Goal: Information Seeking & Learning: Learn about a topic

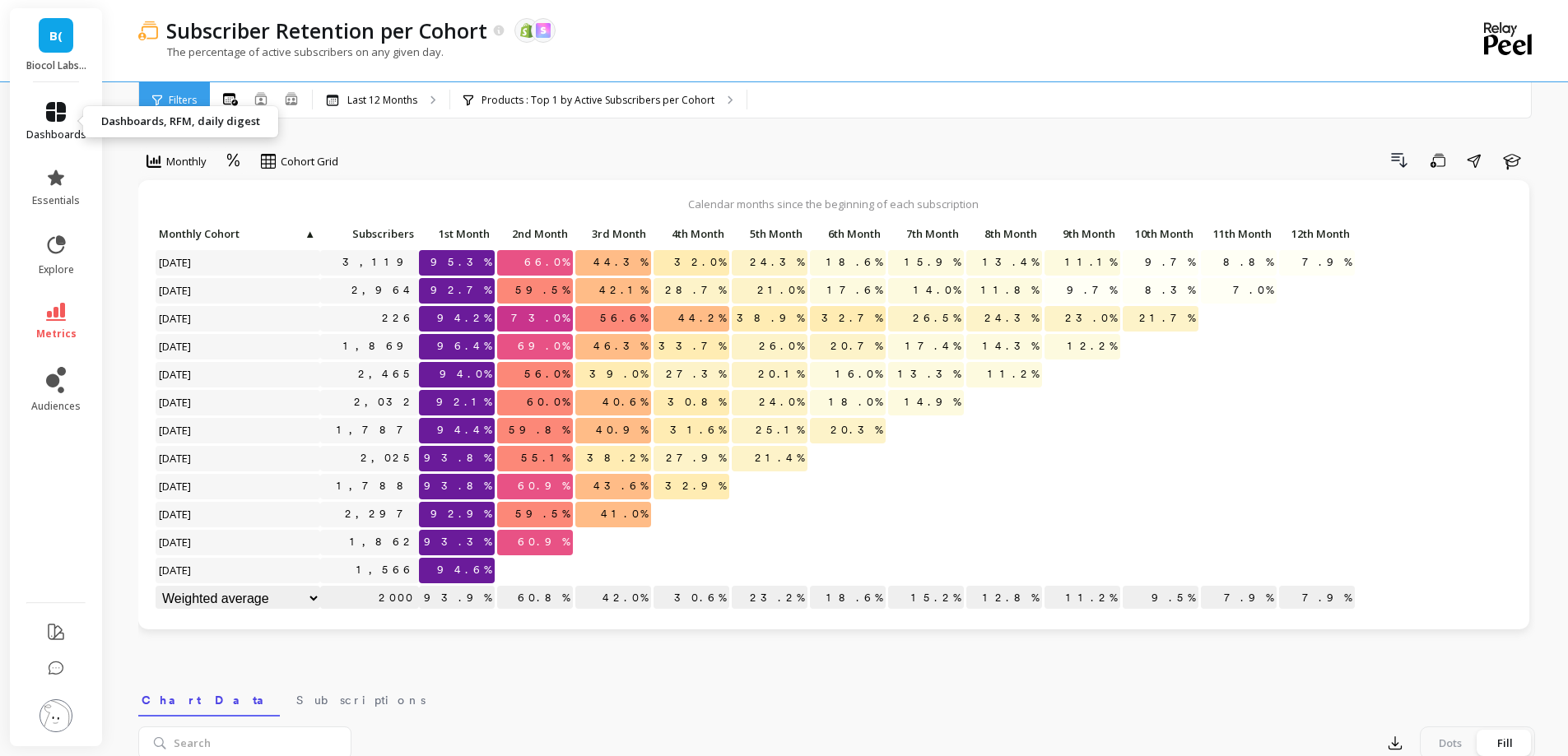
click at [64, 118] on icon at bounding box center [56, 112] width 20 height 20
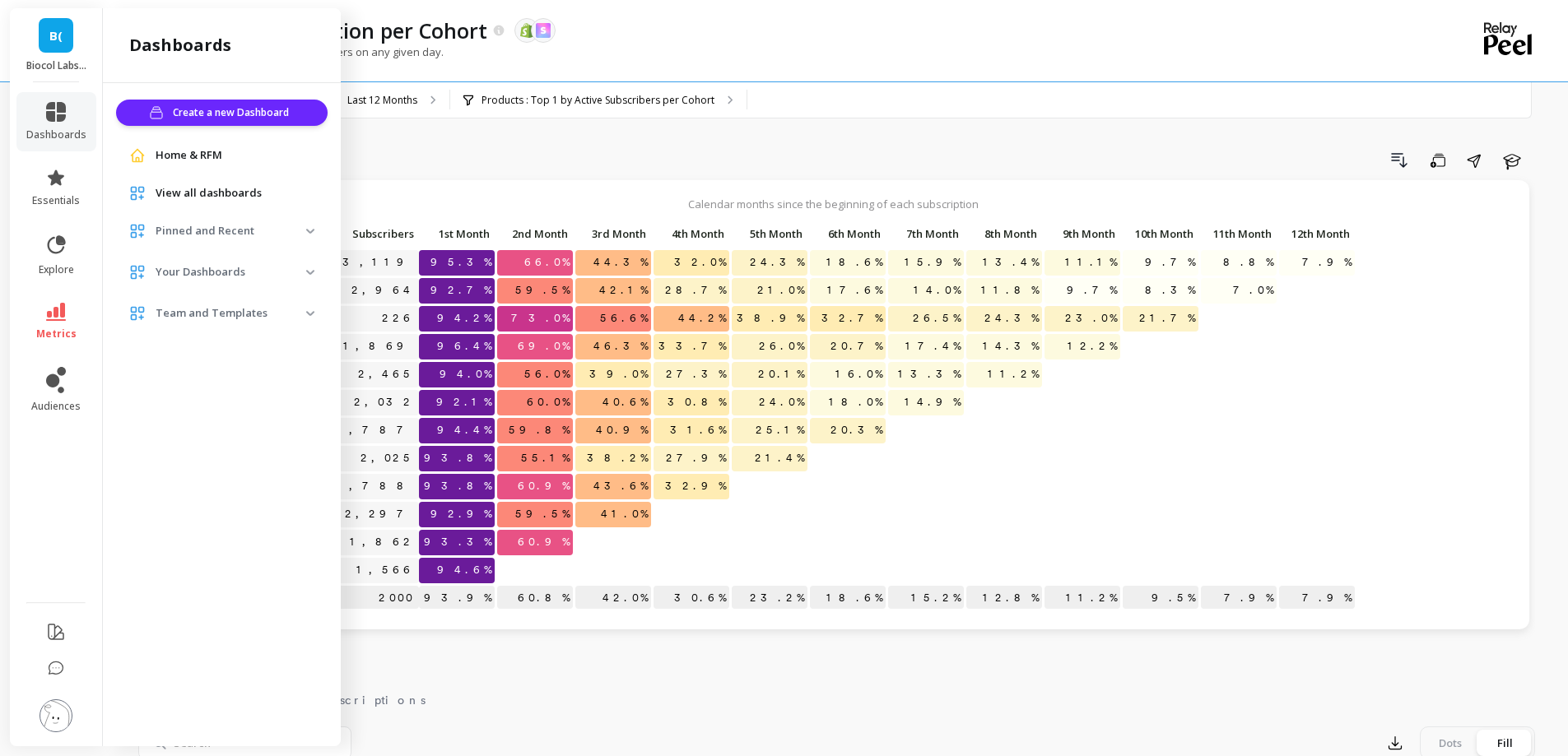
click at [205, 161] on span "Home & RFM" at bounding box center [188, 155] width 67 height 16
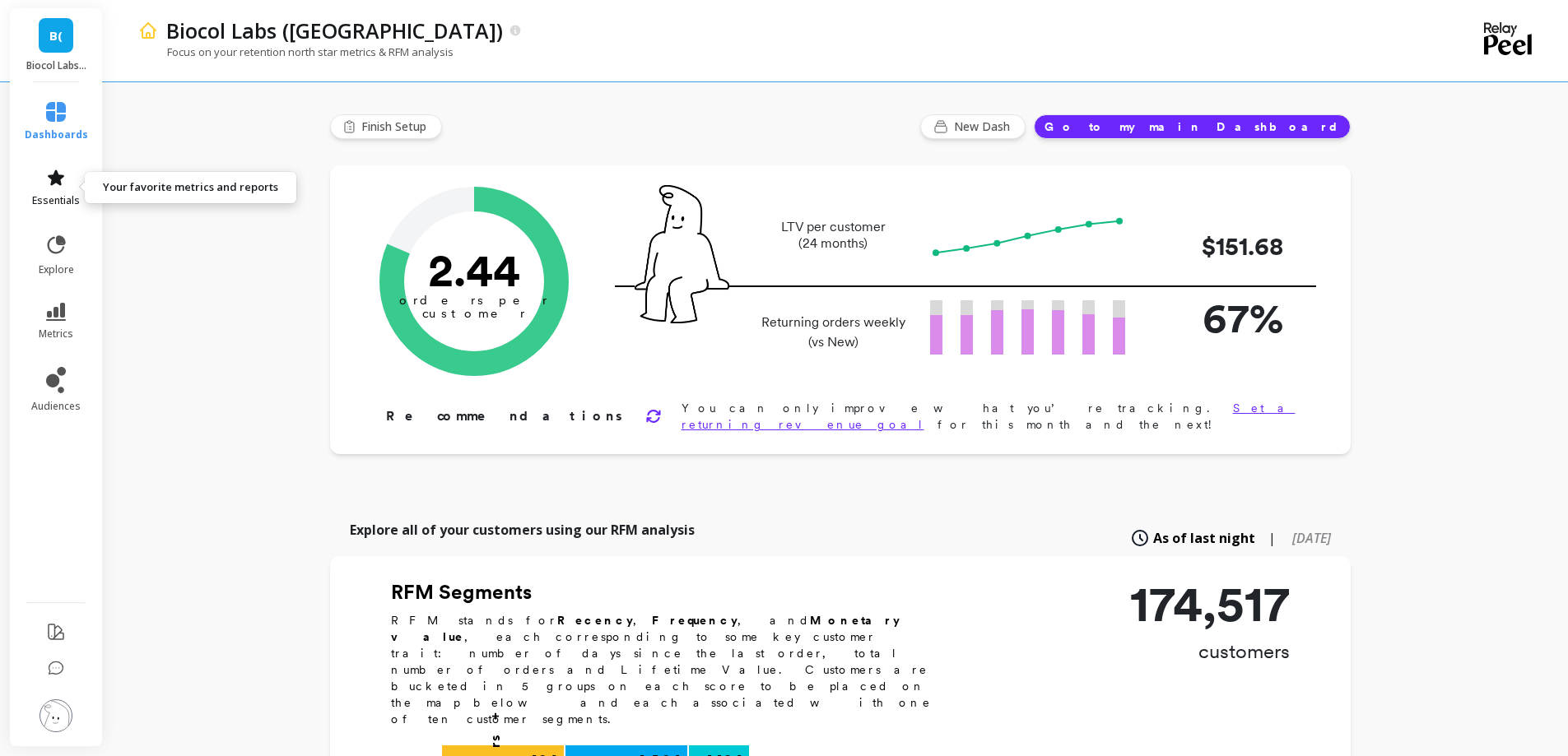
click at [66, 184] on link "essentials" at bounding box center [56, 187] width 63 height 39
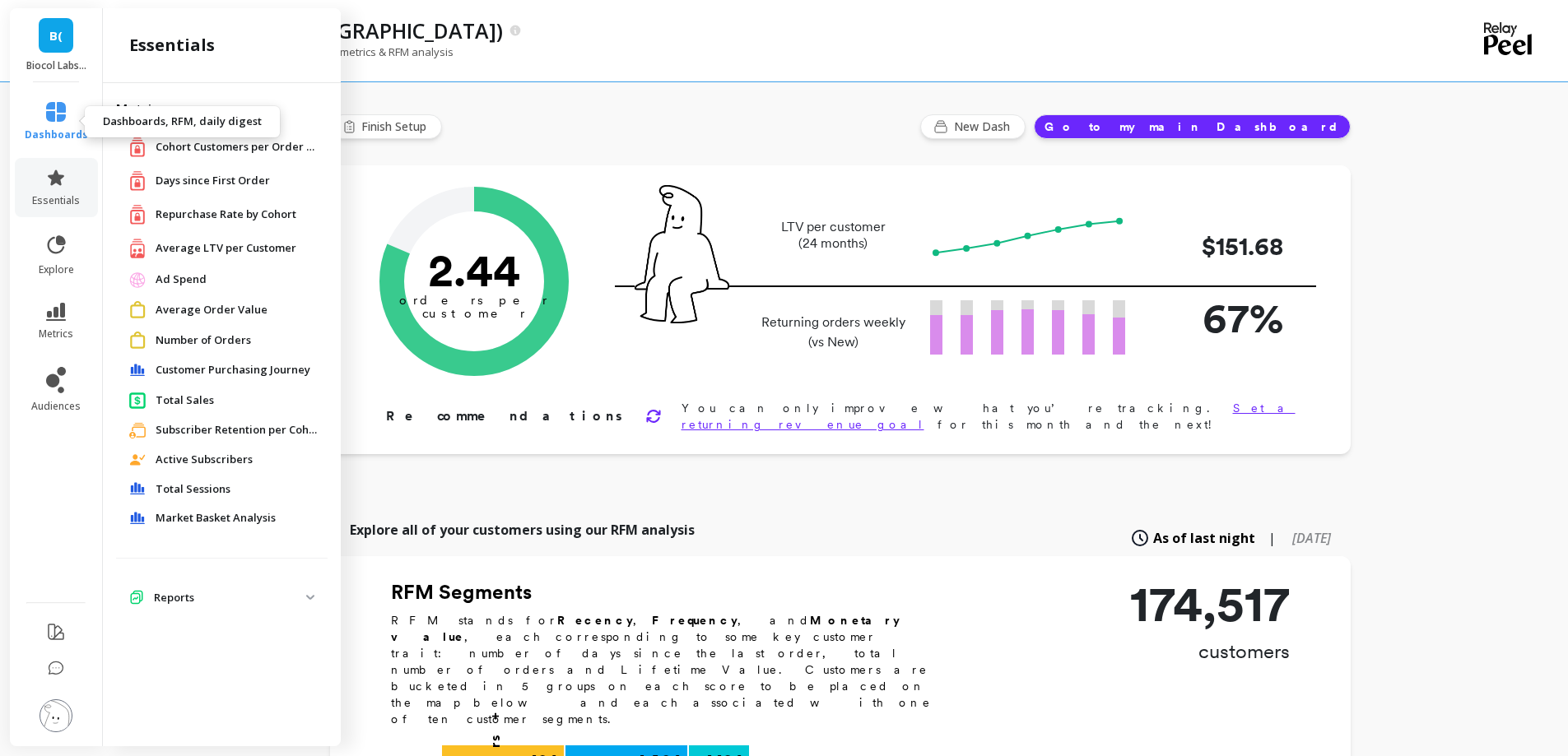
click at [68, 124] on link "dashboards" at bounding box center [56, 122] width 63 height 39
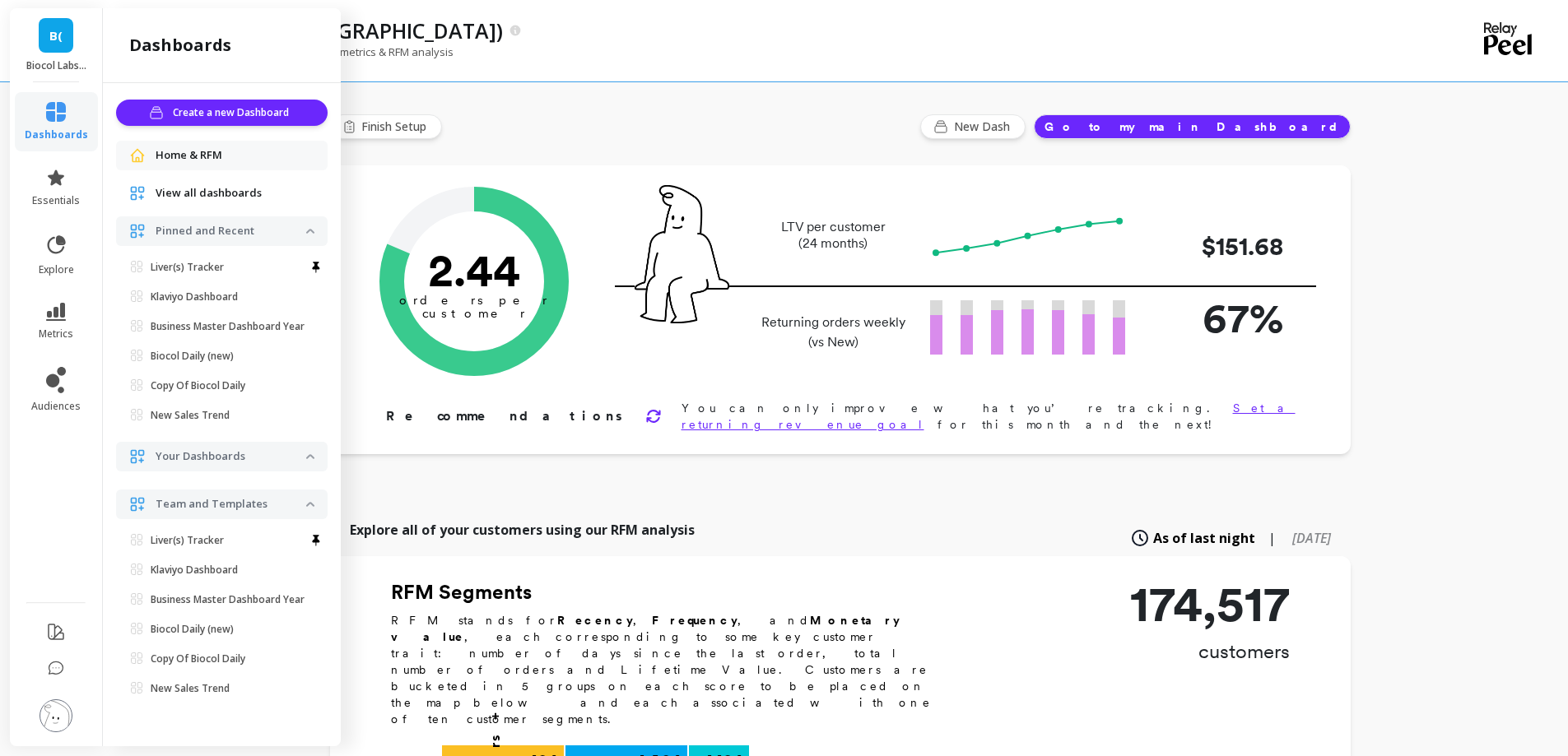
click at [204, 465] on p "Your Dashboards" at bounding box center [230, 457] width 151 height 16
click at [248, 227] on p "Pinned and Recent" at bounding box center [230, 231] width 151 height 16
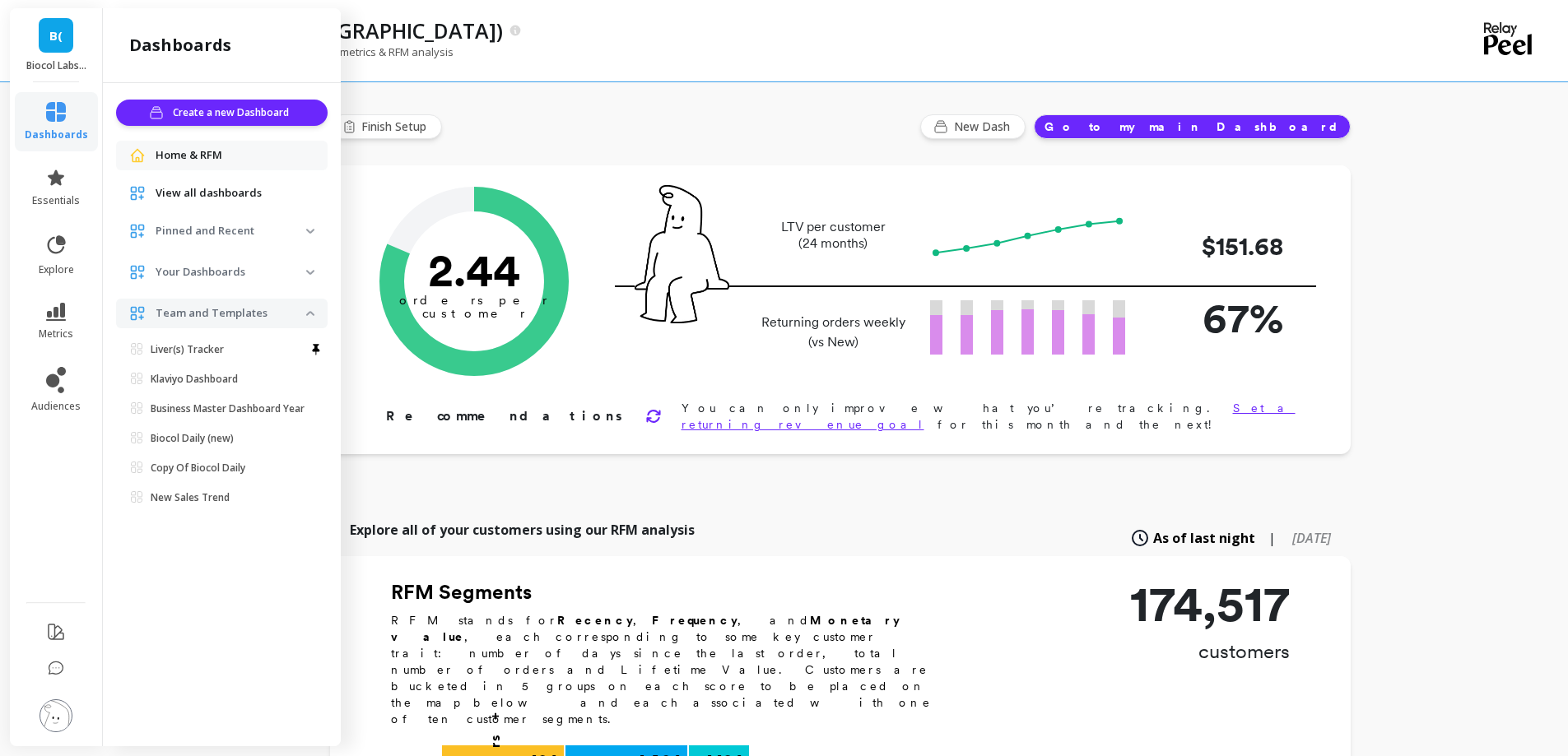
scroll to position [0, 0]
click at [248, 196] on span "View all dashboards" at bounding box center [208, 194] width 106 height 16
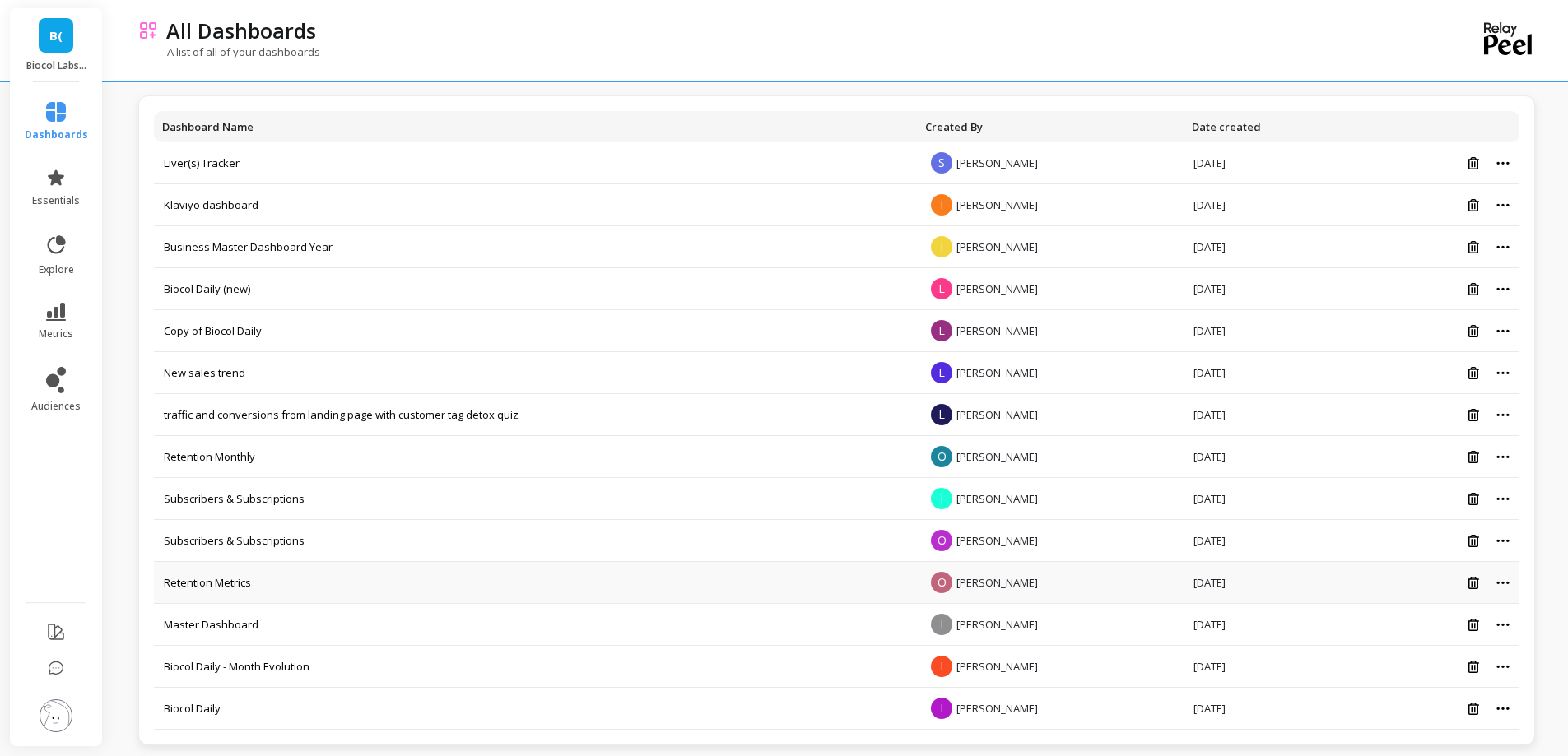
scroll to position [94, 0]
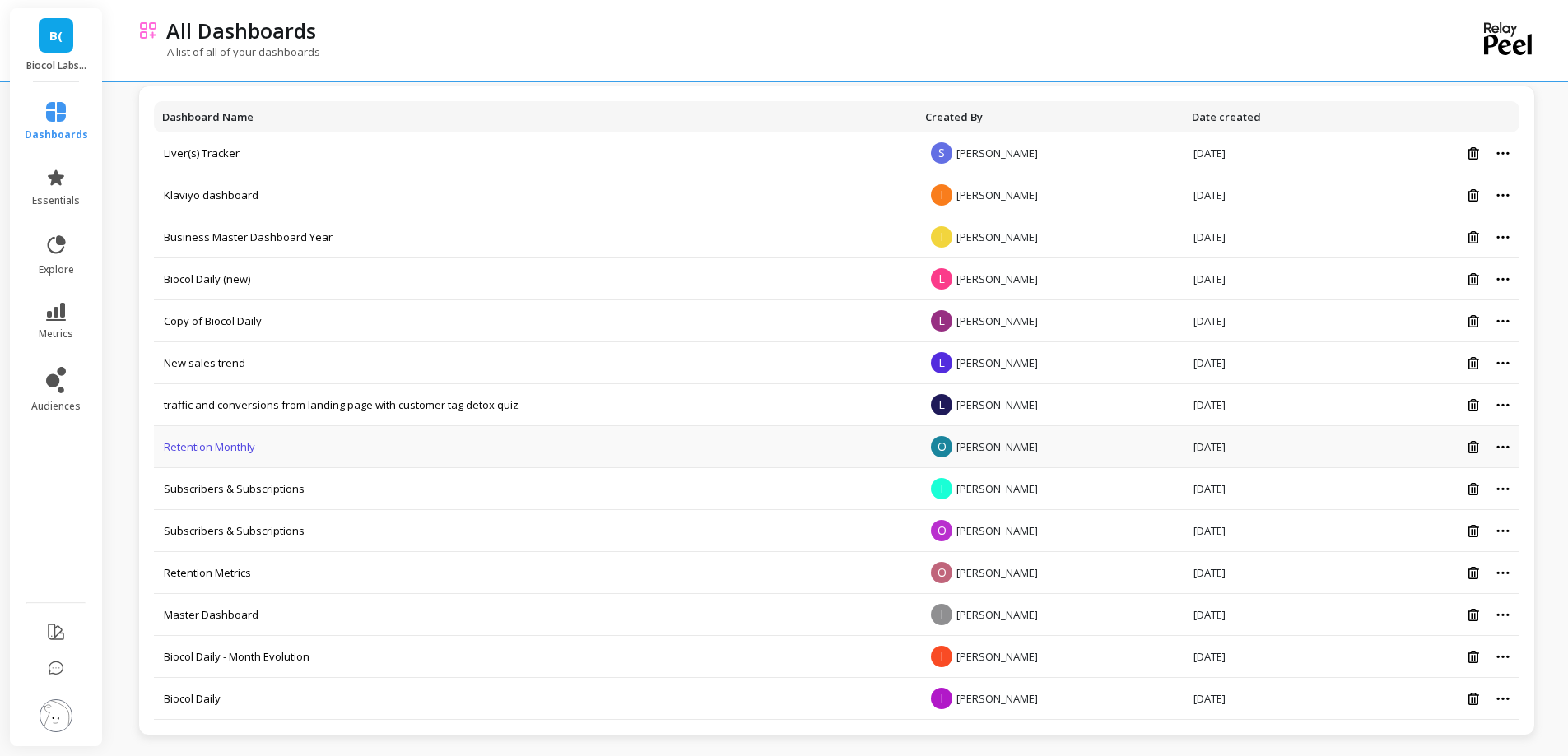
click at [235, 445] on link "Retention Monthly" at bounding box center [209, 447] width 91 height 15
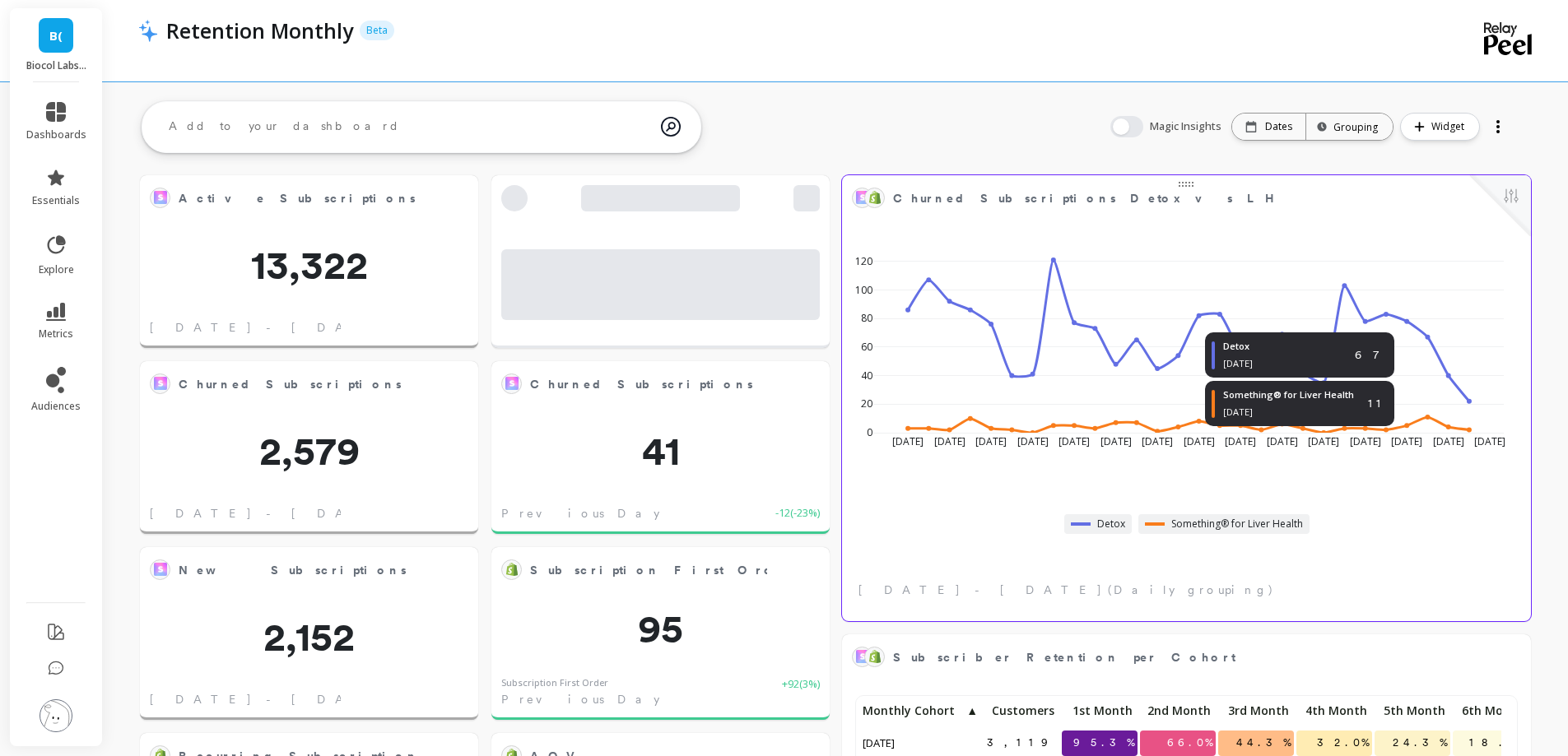
scroll to position [441, 1332]
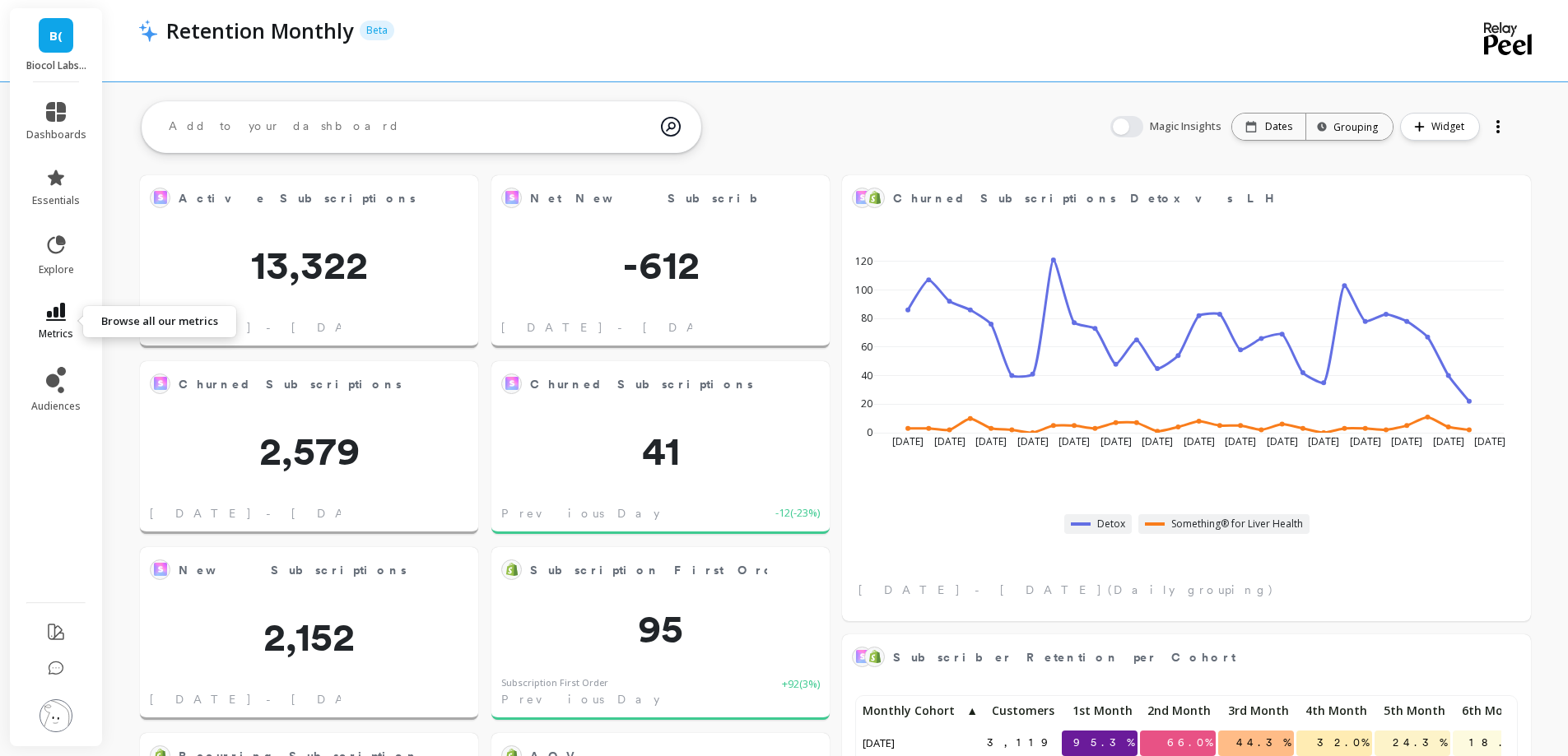
click at [56, 332] on span "metrics" at bounding box center [56, 334] width 35 height 13
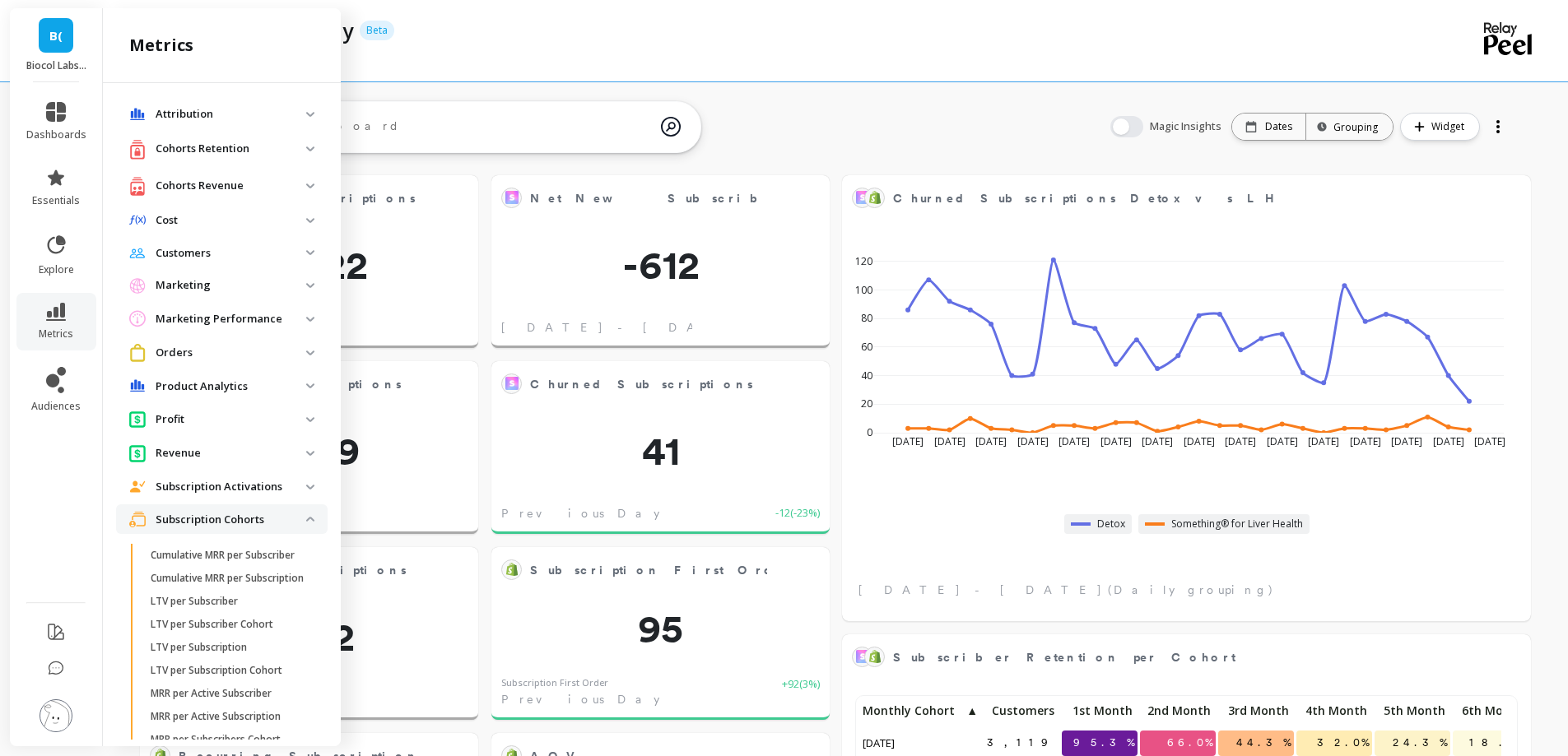
scroll to position [194, 0]
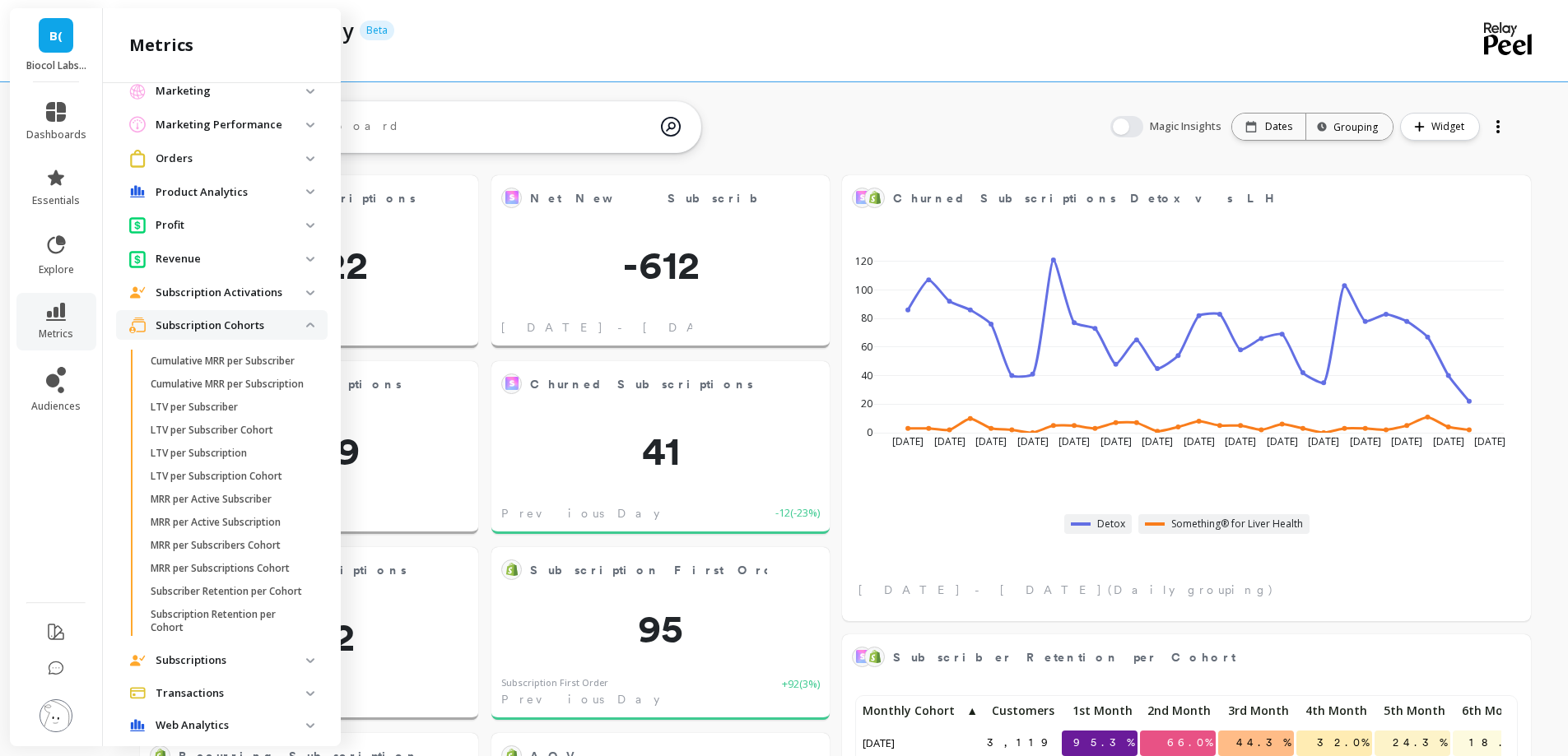
click at [214, 317] on p "Subscription Cohorts" at bounding box center [230, 325] width 151 height 16
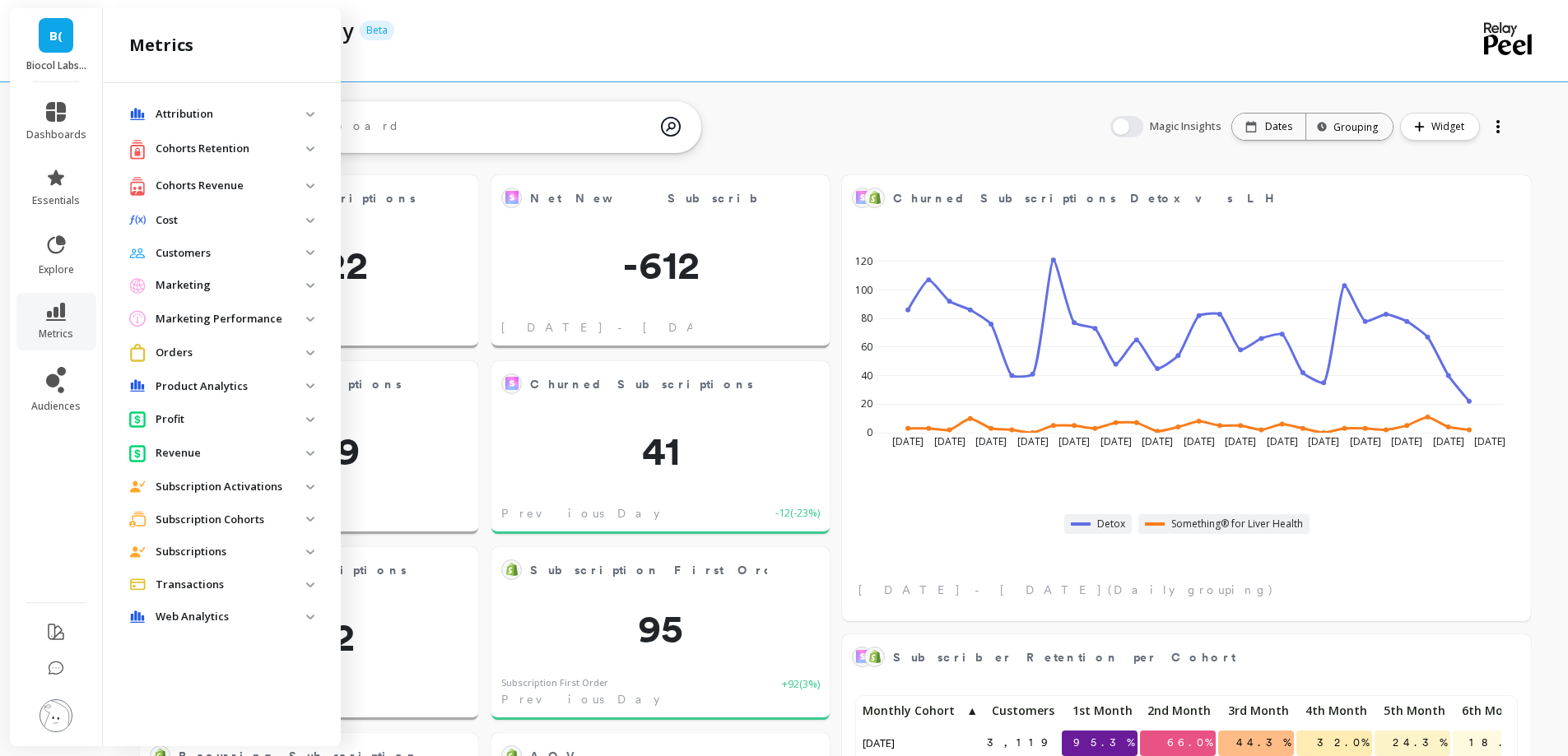
click at [194, 146] on p "Cohorts Retention" at bounding box center [230, 149] width 151 height 16
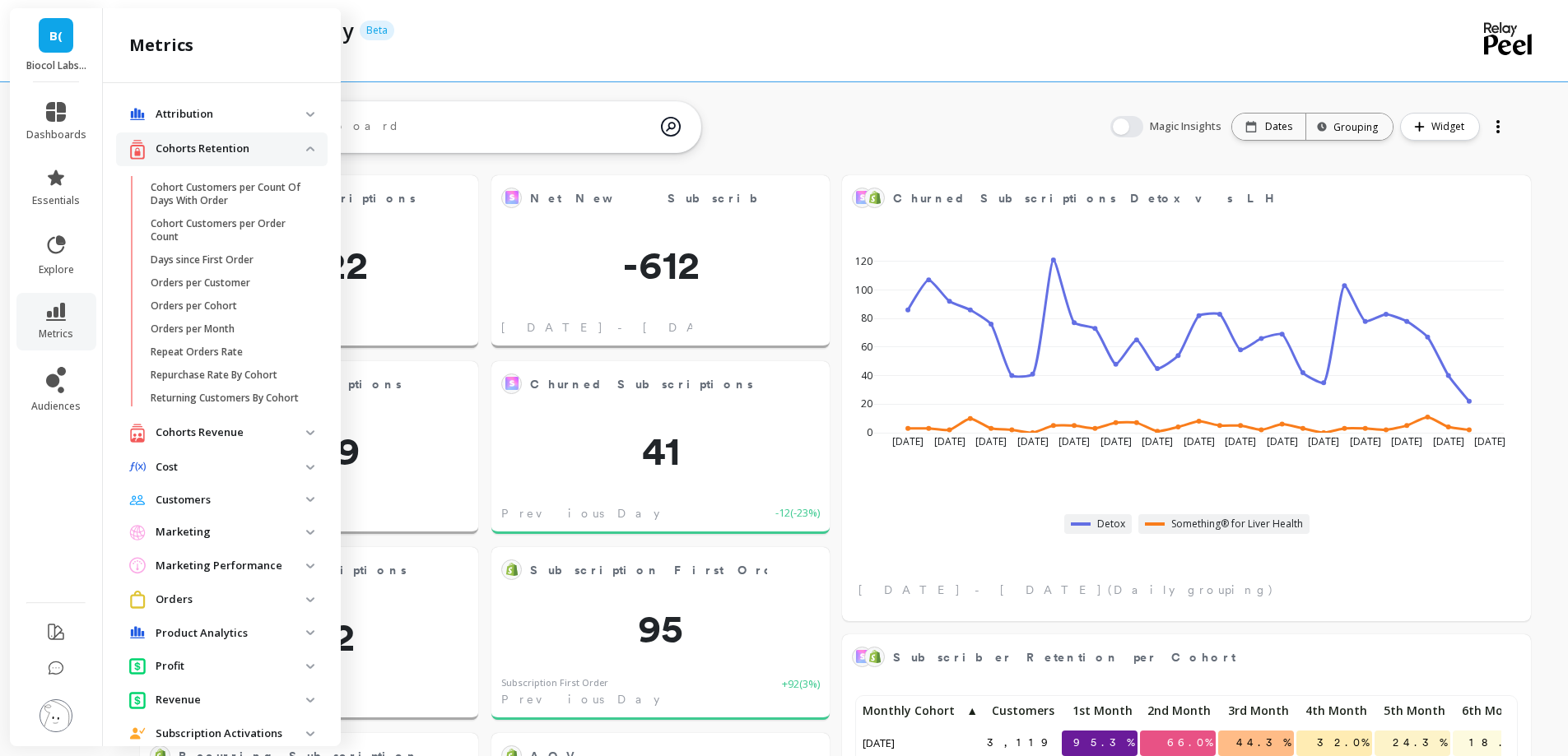
click at [194, 146] on p "Cohorts Retention" at bounding box center [230, 149] width 151 height 16
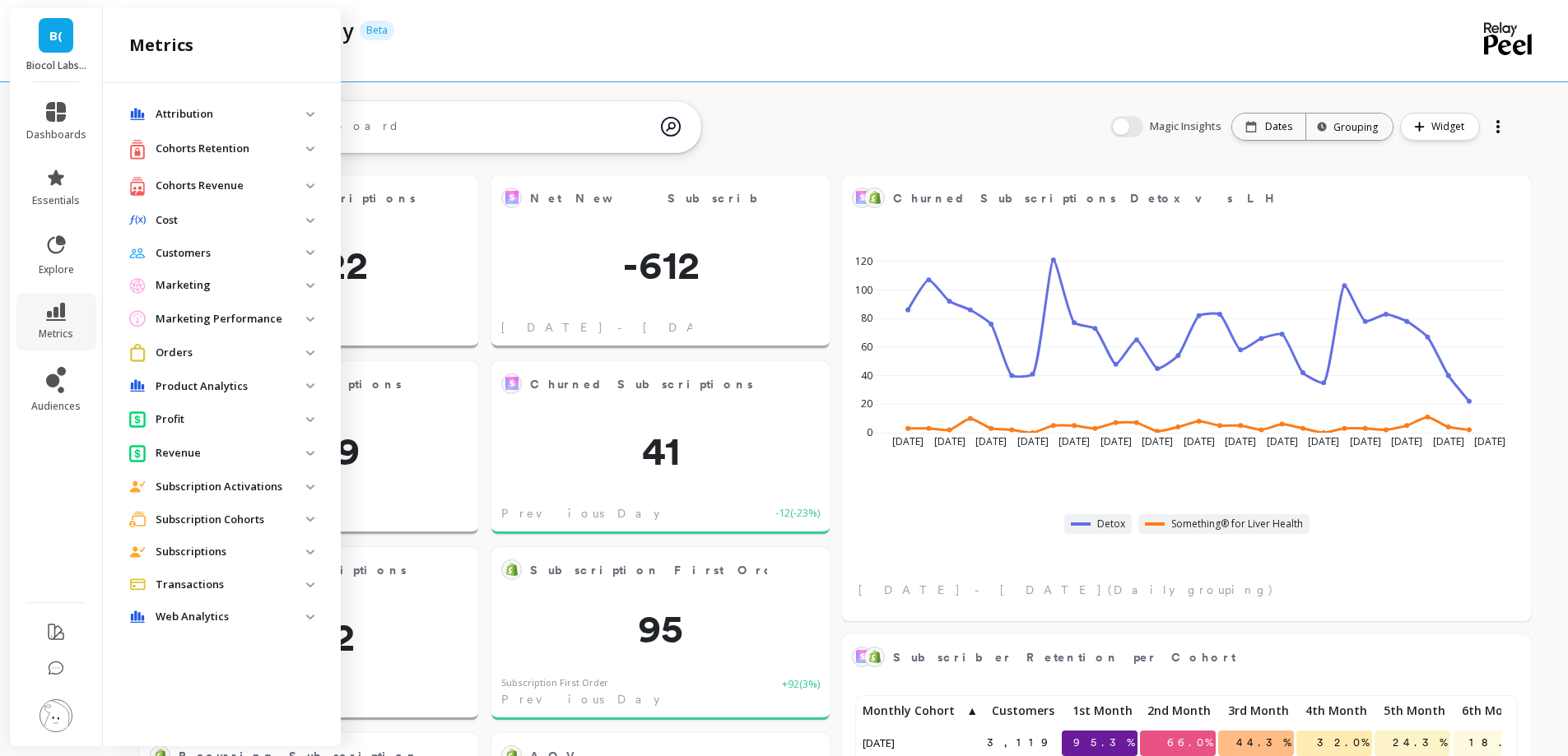
click at [223, 557] on p "Subscriptions" at bounding box center [230, 552] width 151 height 16
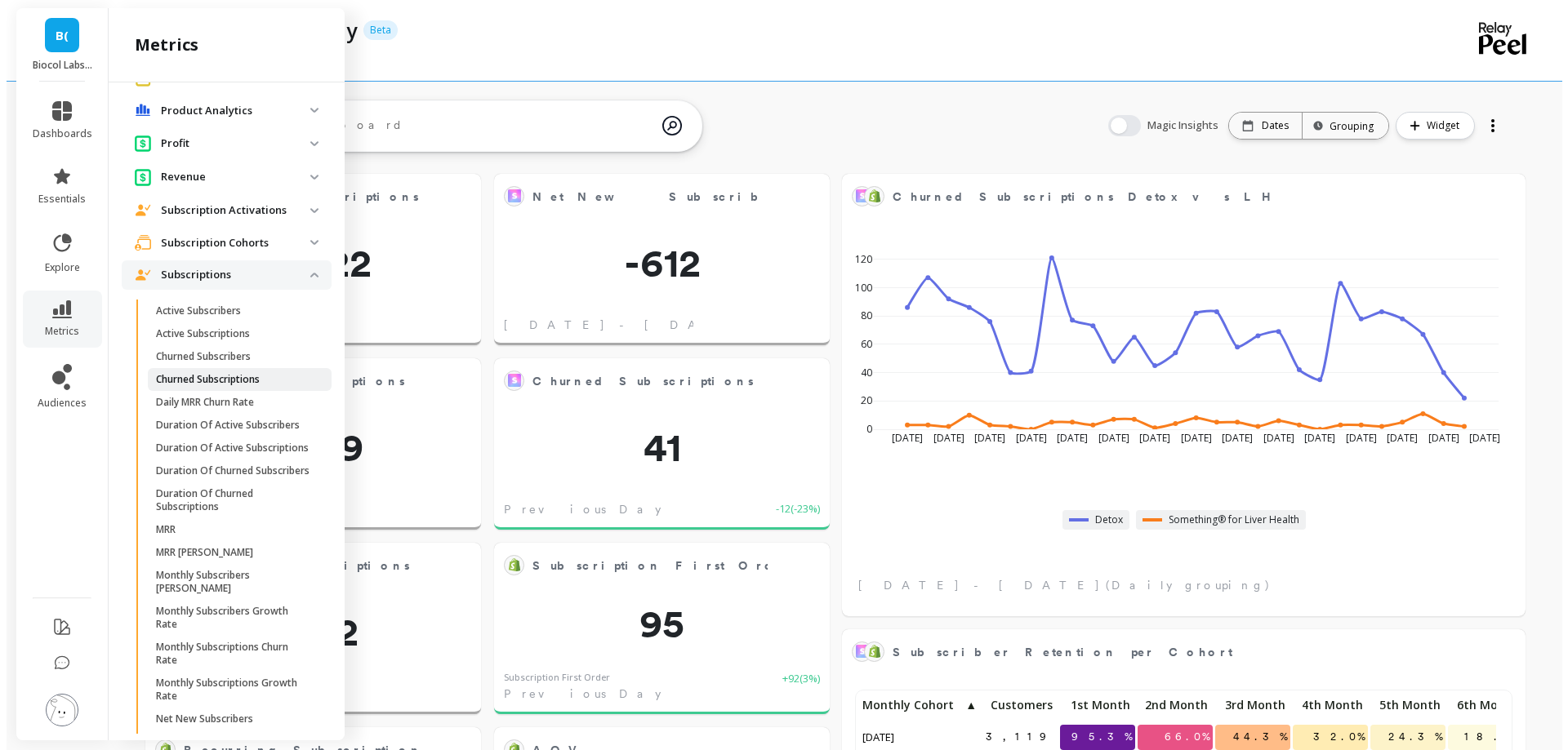
scroll to position [245, 0]
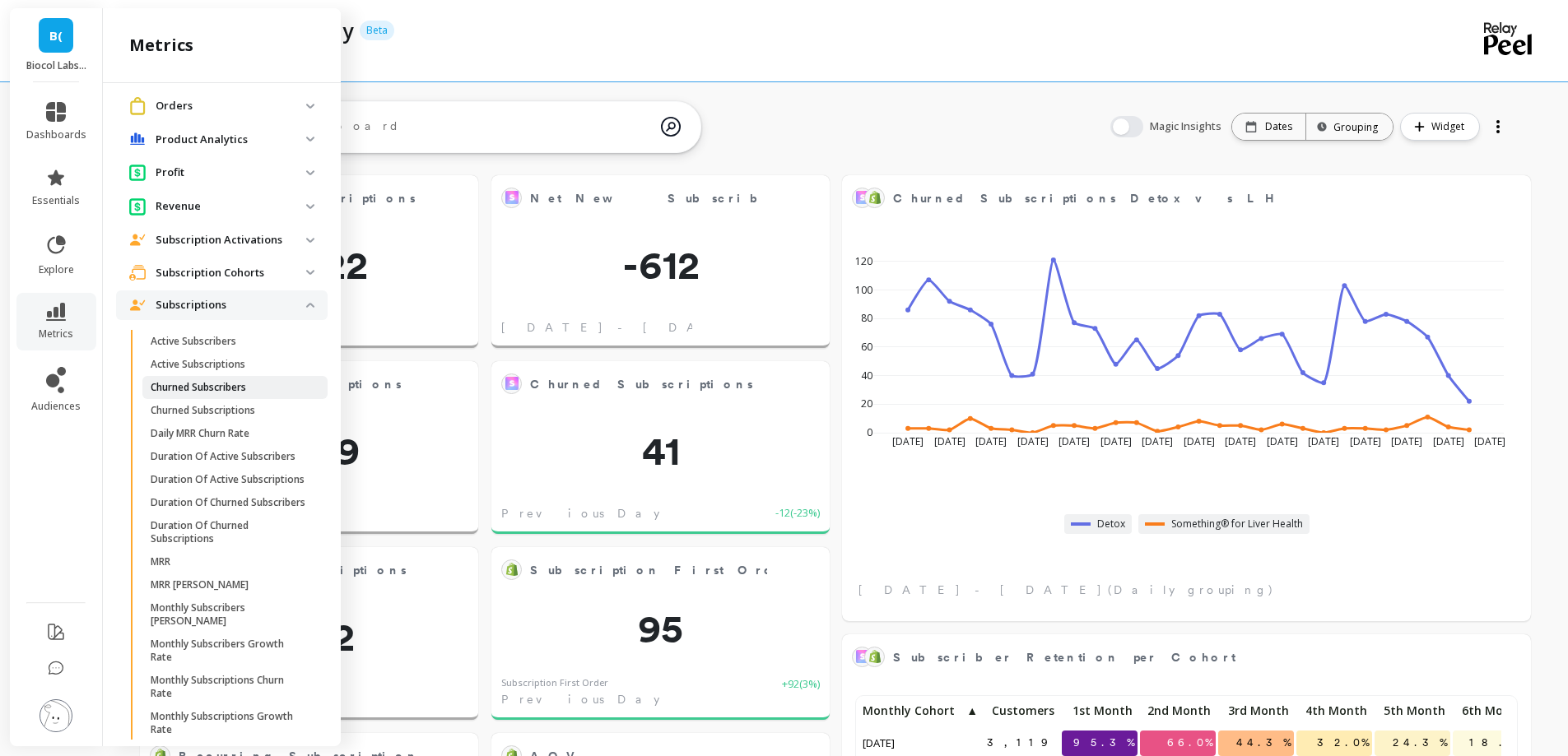
click at [232, 384] on p "Churned Subscribers" at bounding box center [198, 388] width 95 height 13
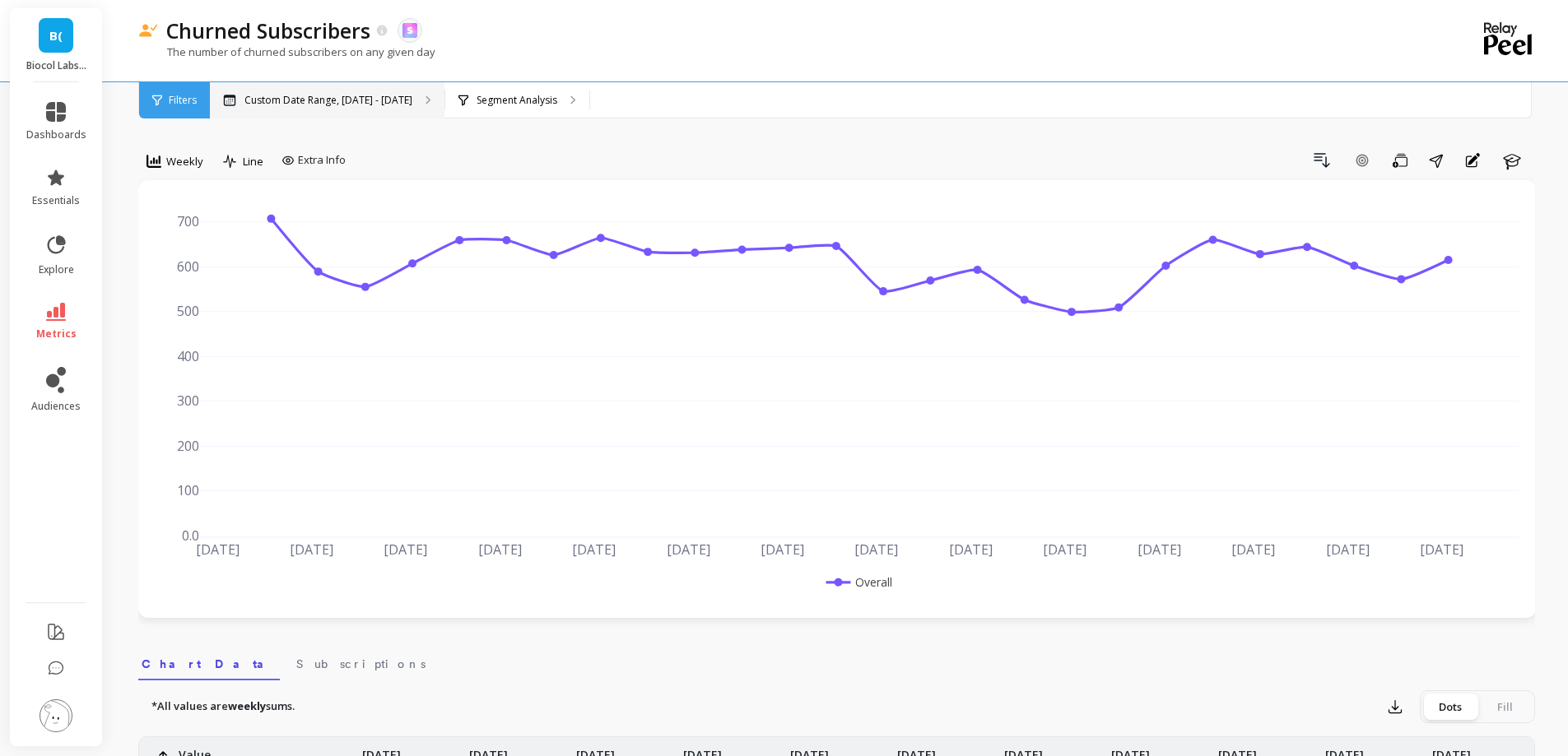
click at [368, 105] on p "Custom Date Range, Apr 1 - Sep 28" at bounding box center [328, 101] width 168 height 13
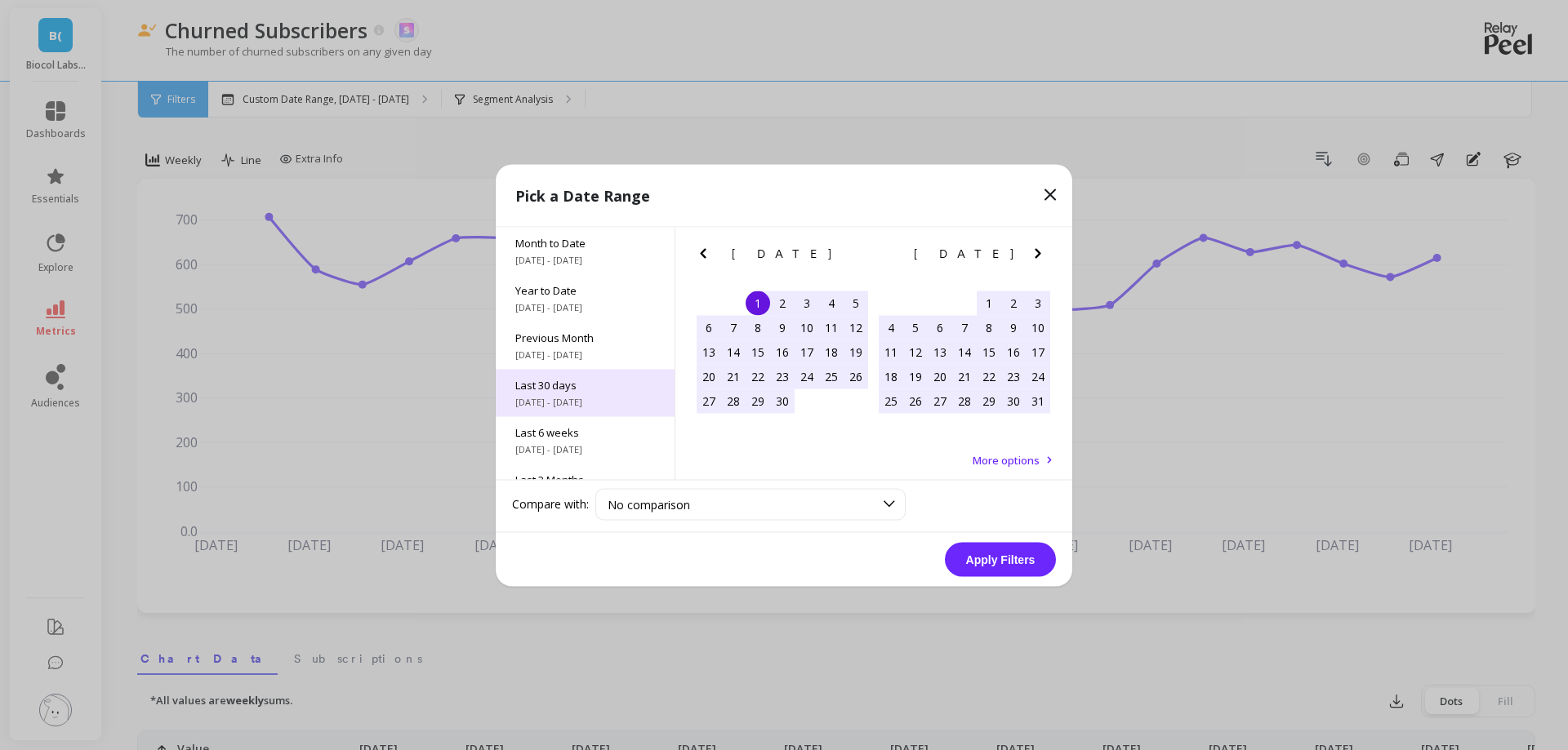
click at [614, 414] on div "Last 30 days 8/30/2025 - 9/28/2025" at bounding box center [584, 393] width 179 height 47
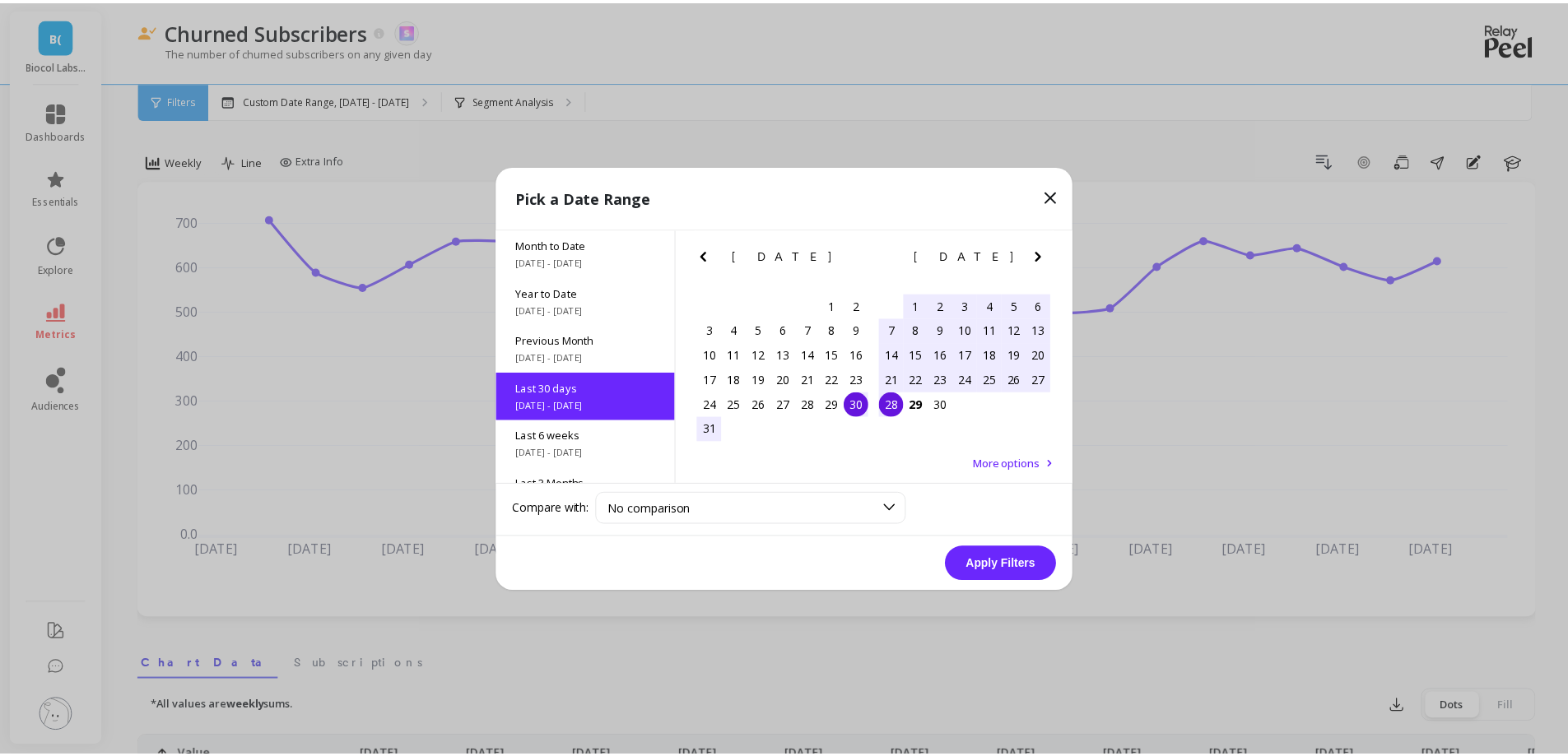
scroll to position [40, 0]
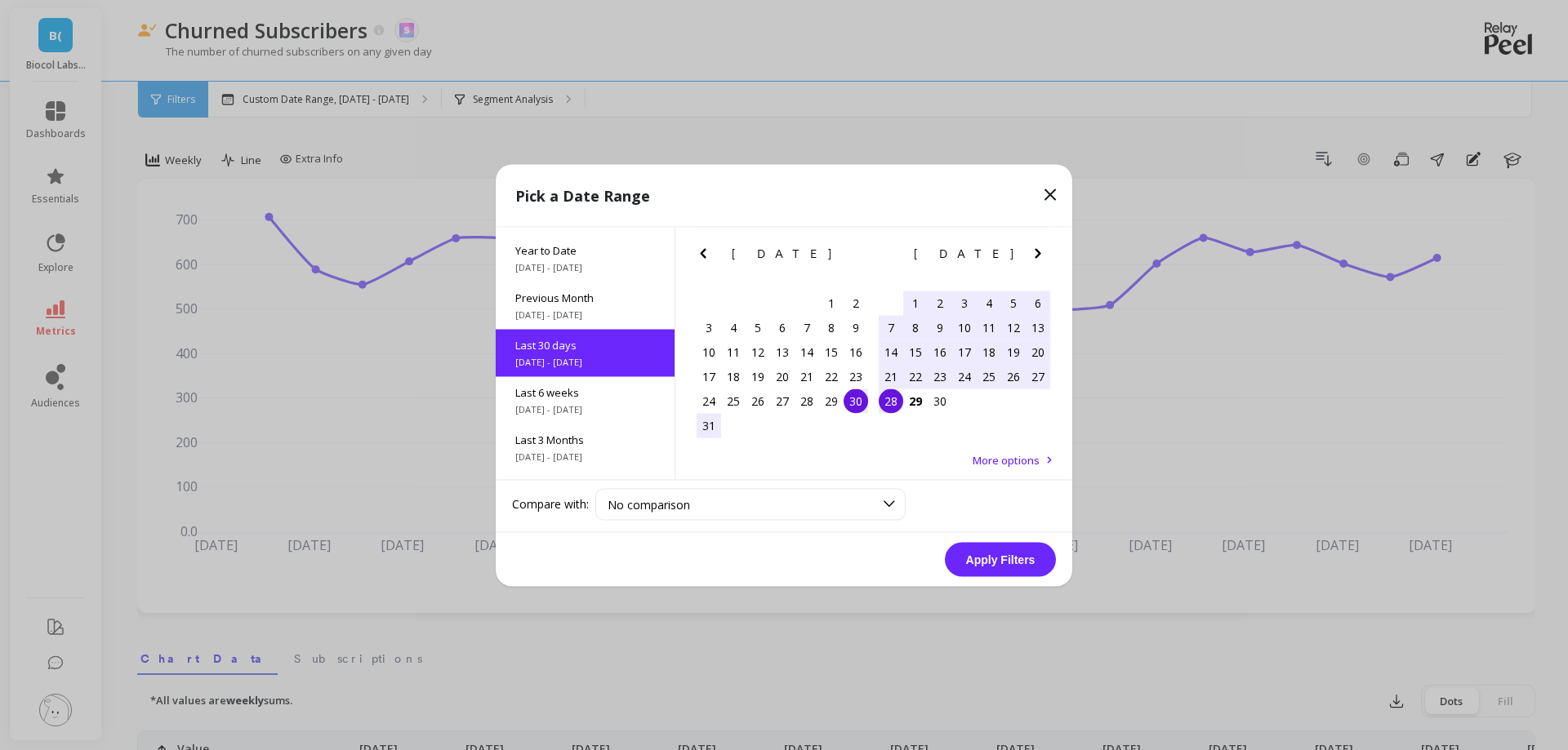
click at [1026, 565] on button "Apply Filters" at bounding box center [1001, 560] width 111 height 34
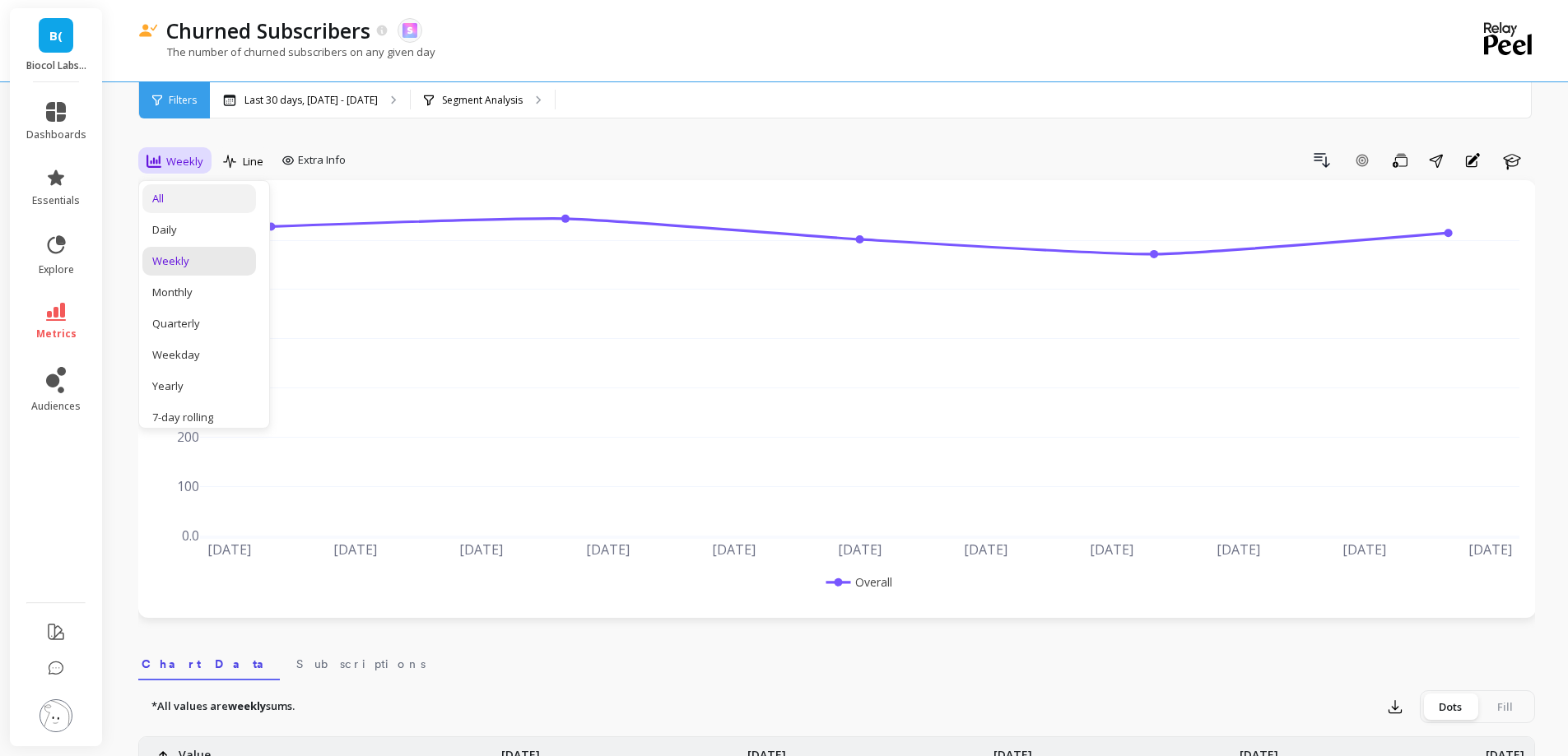
click at [177, 210] on div "All" at bounding box center [199, 199] width 113 height 29
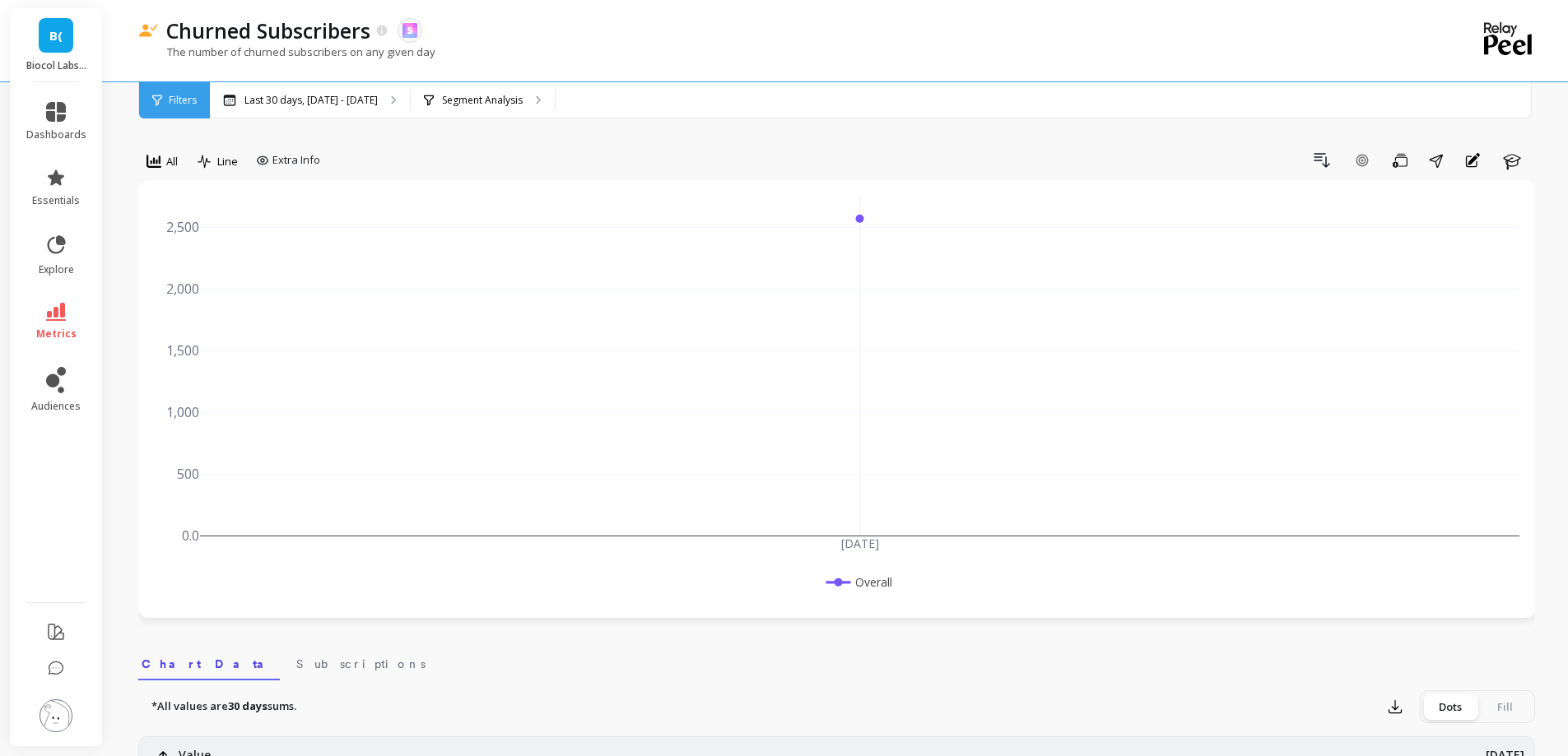
click at [176, 148] on div "All" at bounding box center [162, 161] width 41 height 28
click at [169, 227] on div "Daily" at bounding box center [199, 229] width 94 height 16
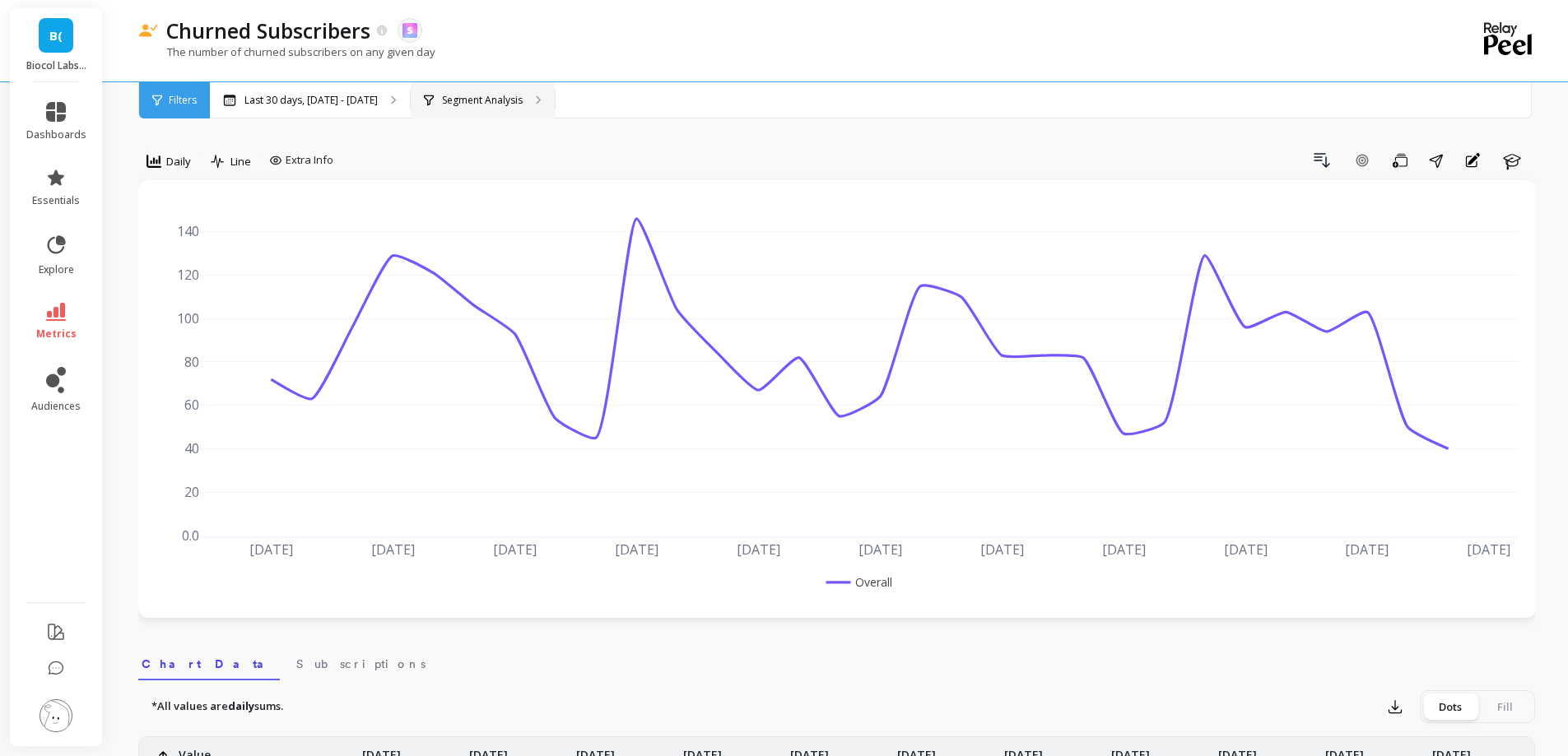
click at [485, 105] on p "Segment Analysis" at bounding box center [482, 101] width 80 height 13
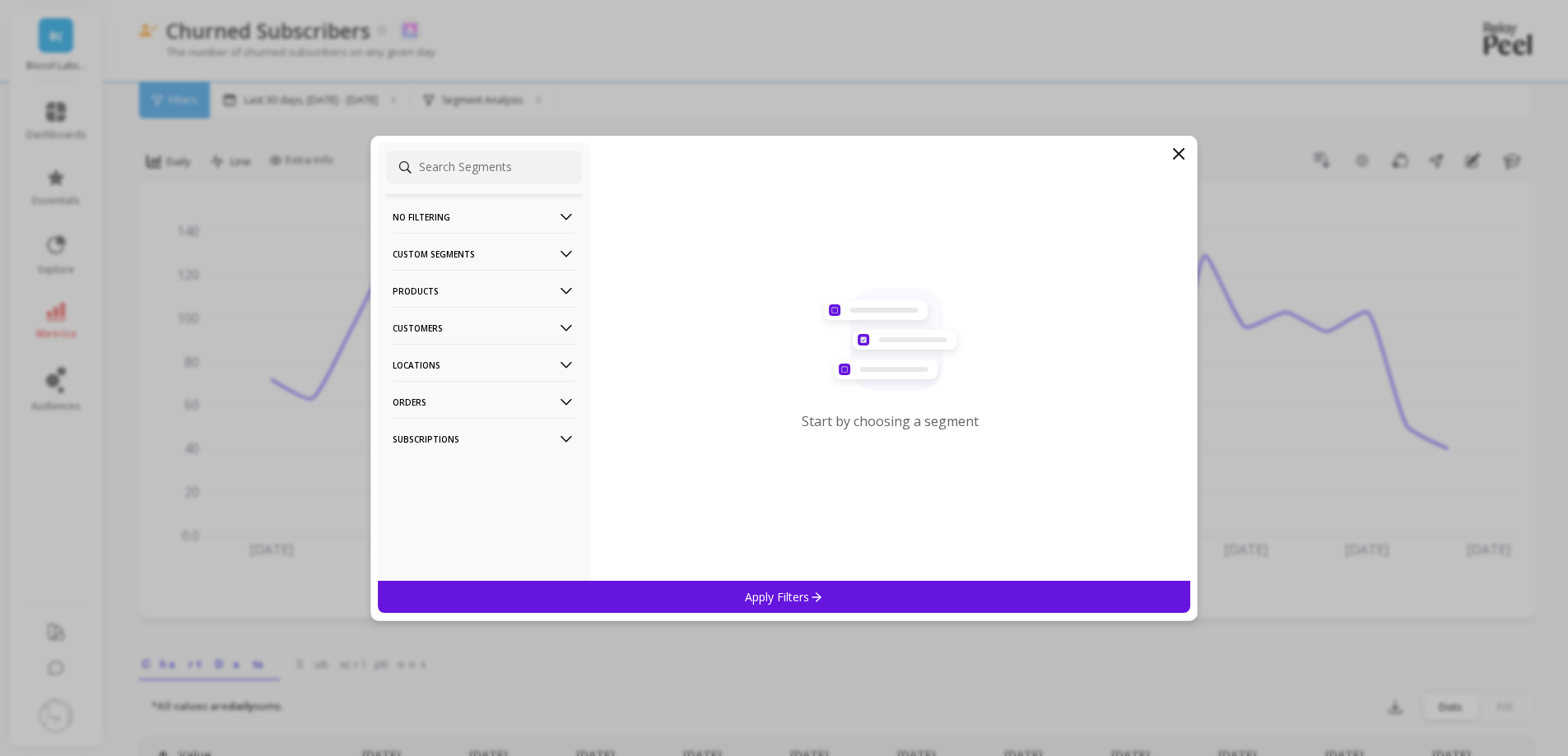
click at [476, 291] on p "Products" at bounding box center [484, 291] width 183 height 42
click at [459, 345] on div "Products" at bounding box center [484, 351] width 196 height 27
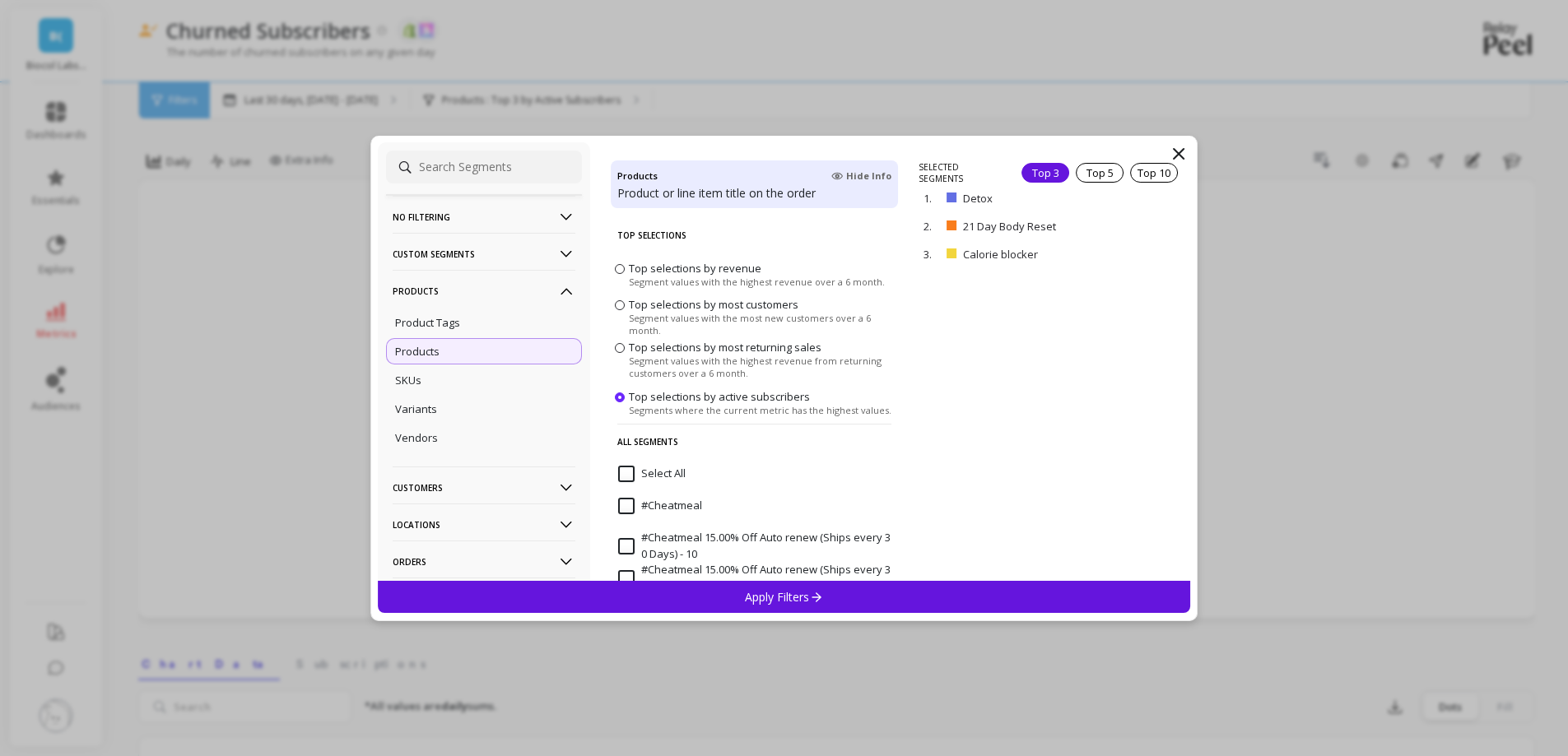
click at [1179, 153] on icon at bounding box center [1179, 154] width 10 height 10
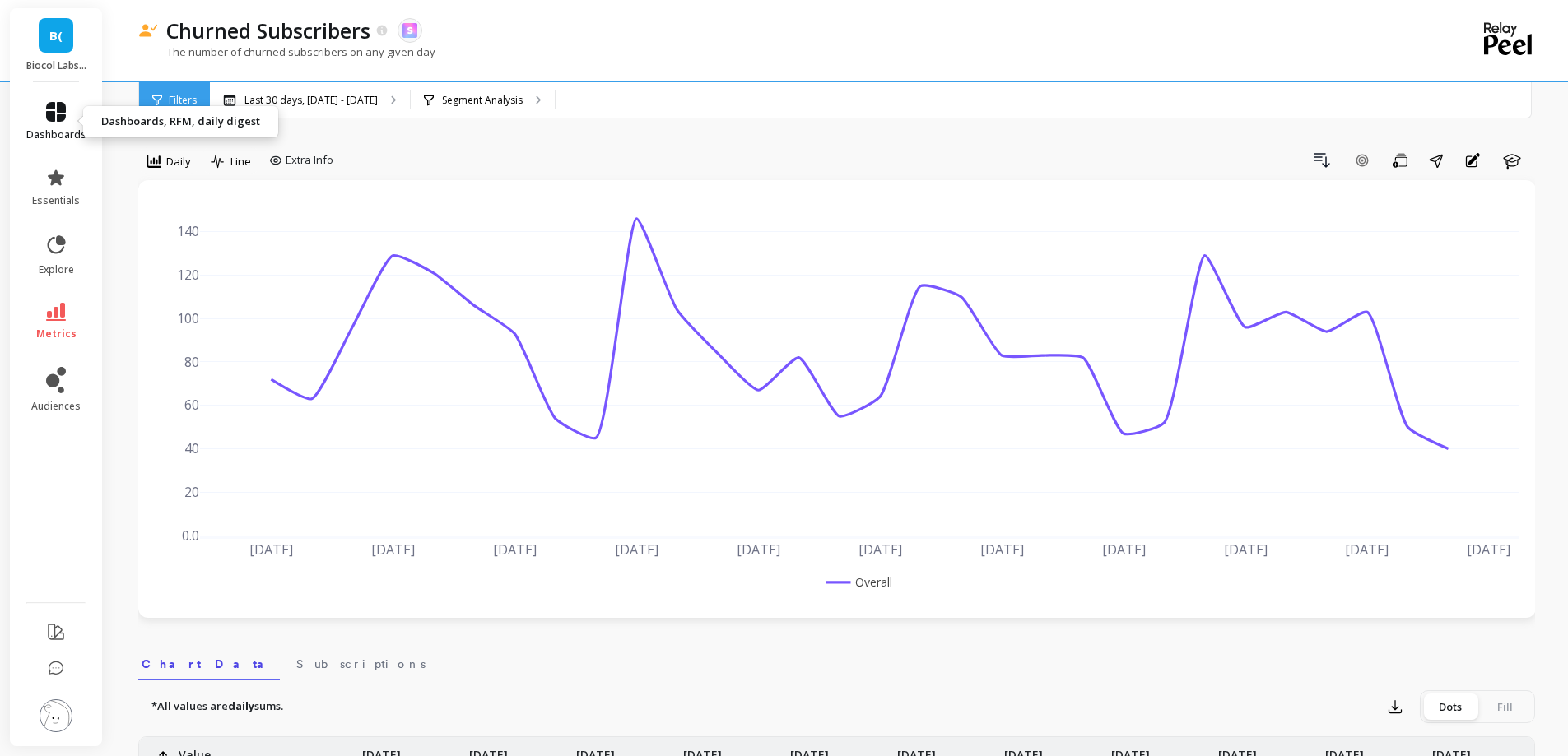
click at [51, 115] on icon at bounding box center [56, 112] width 20 height 20
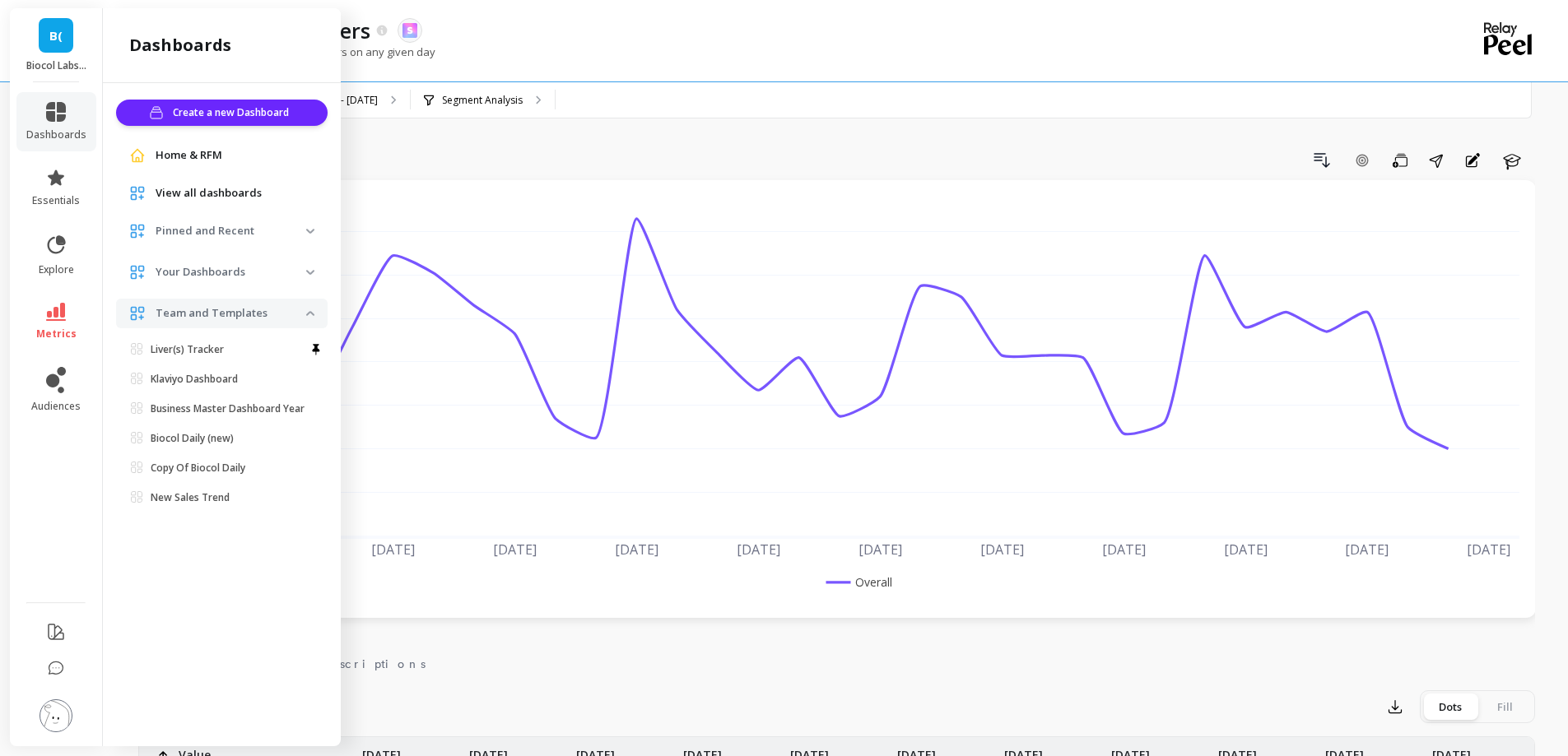
click at [472, 158] on div "Drill Down Add Goal Save Share Annotations Learn" at bounding box center [937, 160] width 1195 height 27
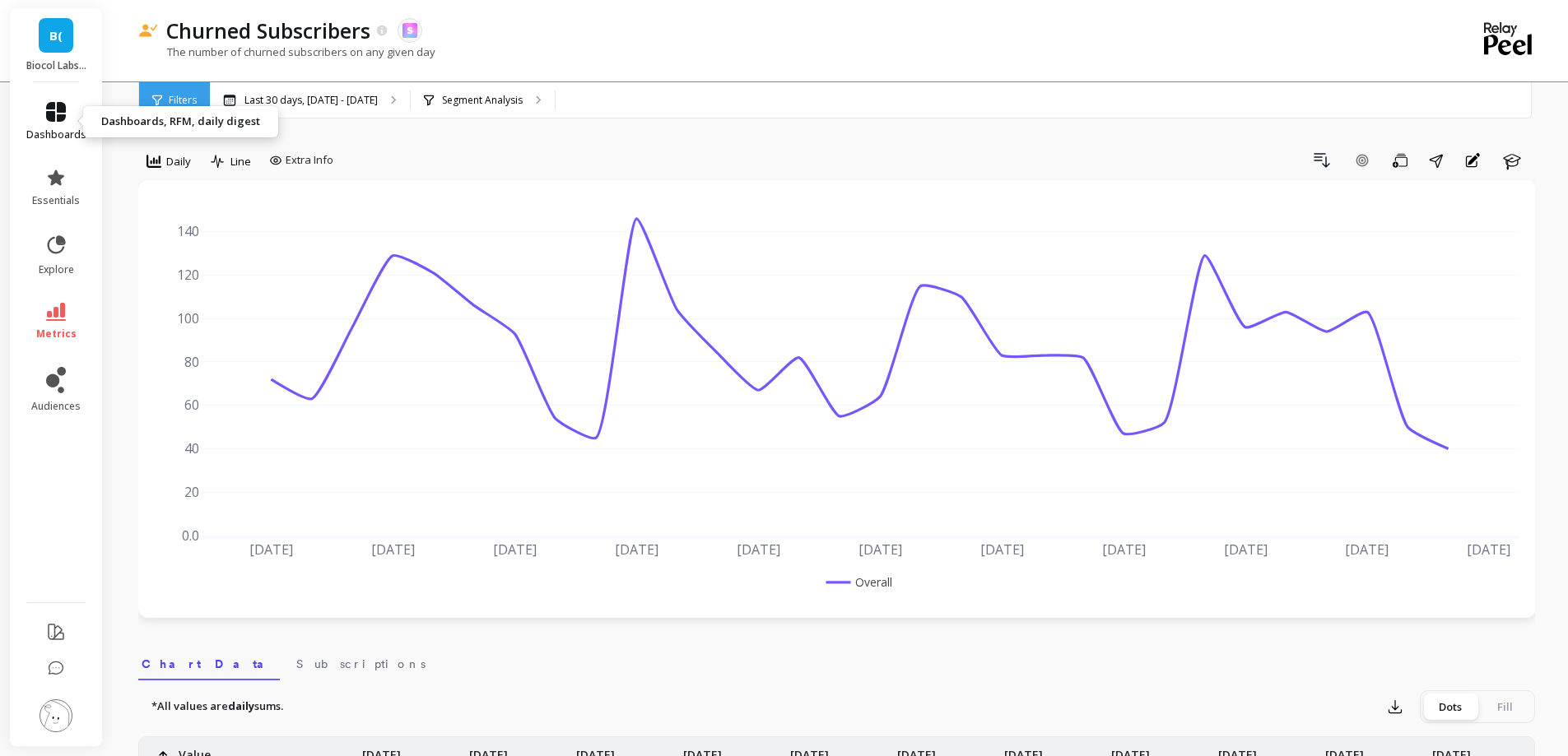
click at [48, 123] on link "dashboards" at bounding box center [57, 122] width 60 height 39
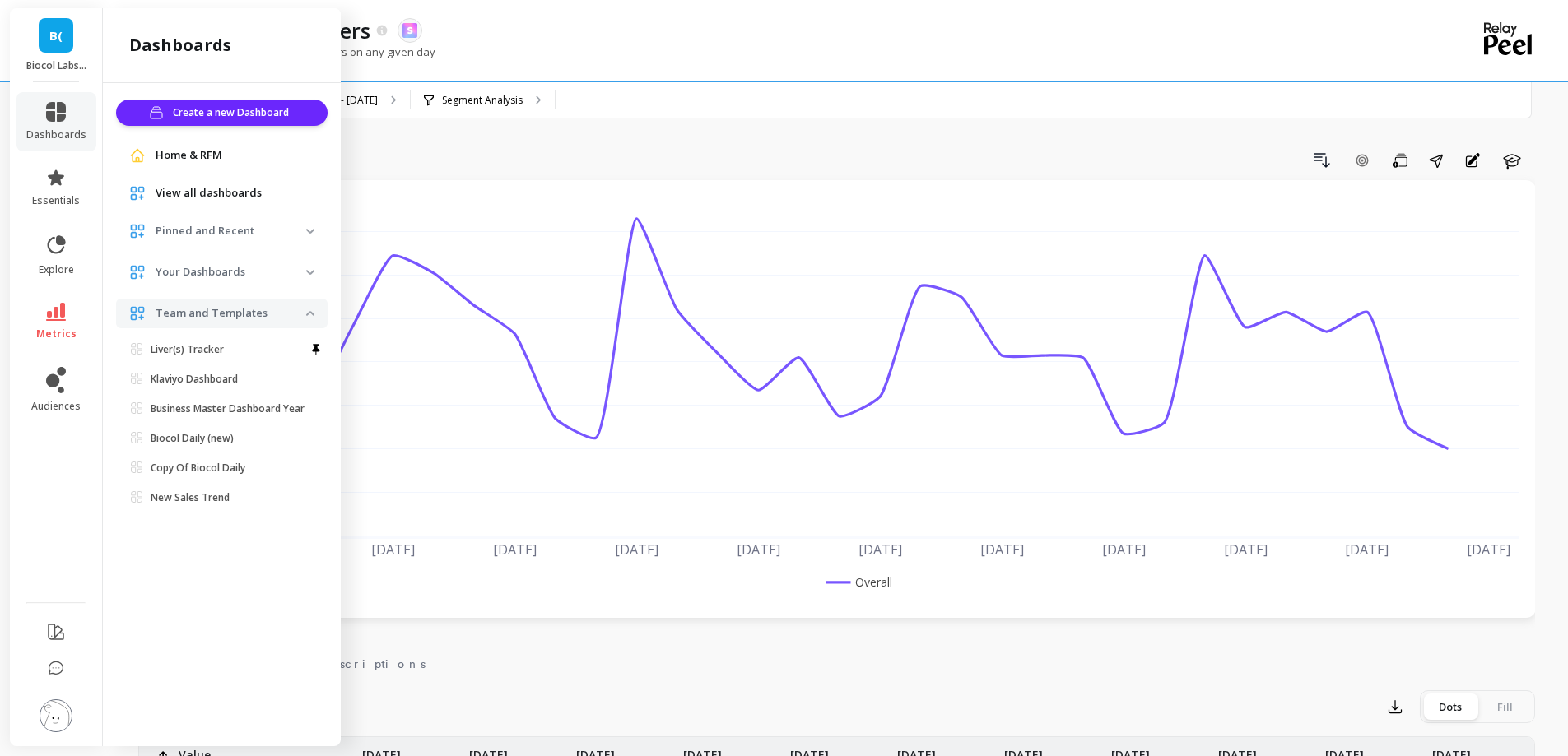
click at [198, 160] on span "Home & RFM" at bounding box center [188, 155] width 67 height 16
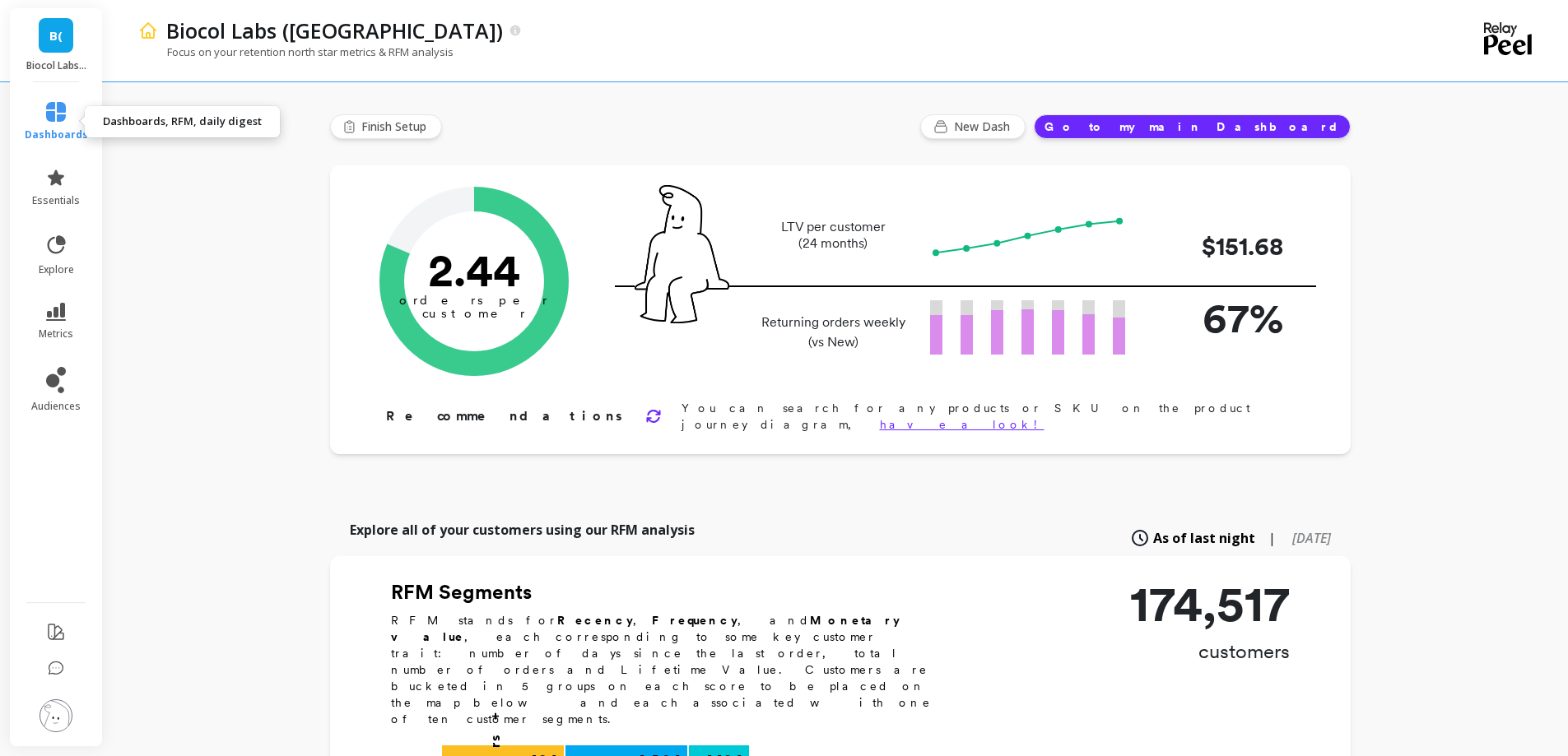
click at [70, 137] on span "dashboards" at bounding box center [56, 134] width 63 height 13
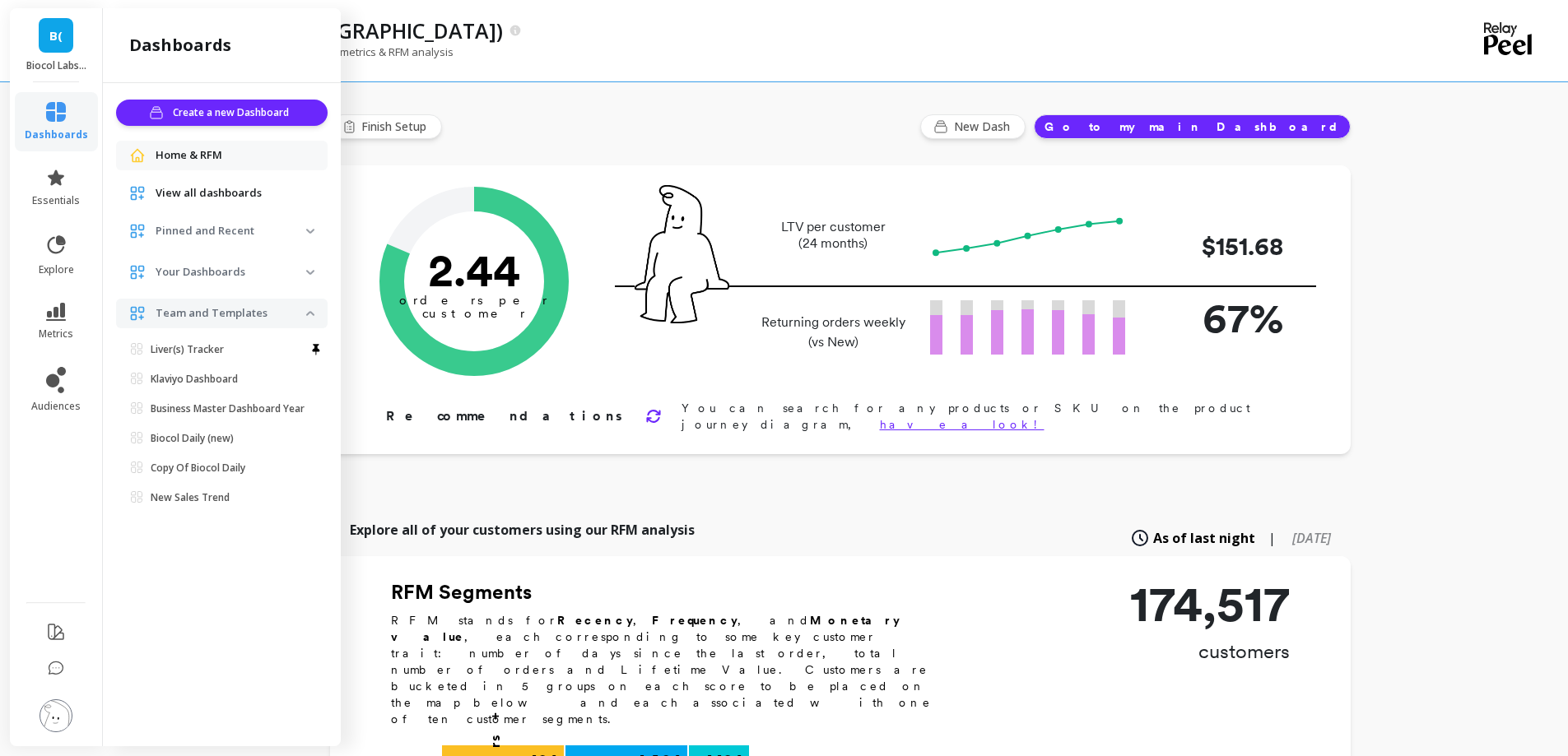
click at [226, 189] on span "View all dashboards" at bounding box center [208, 194] width 106 height 16
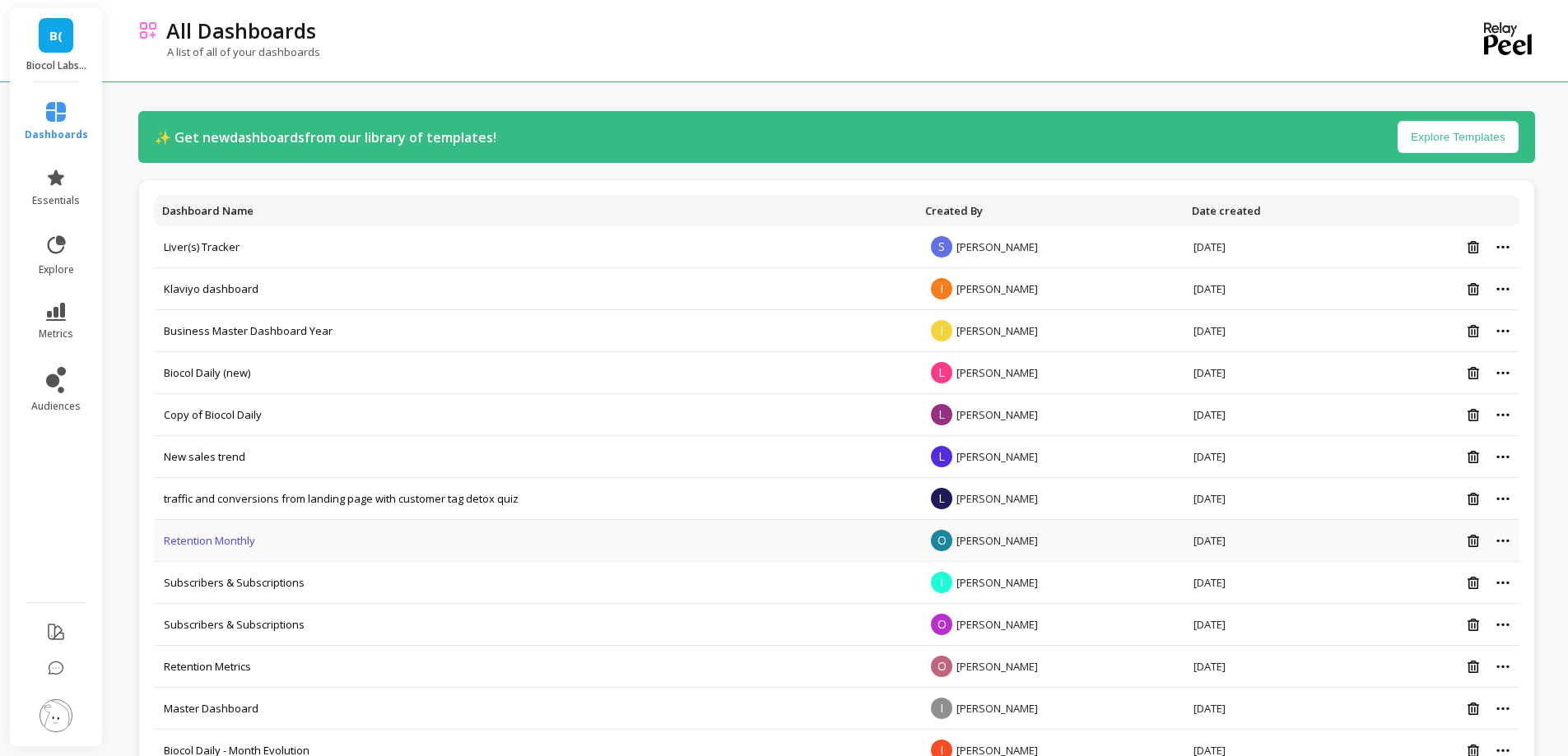
click at [204, 544] on link "Retention Monthly" at bounding box center [209, 540] width 91 height 15
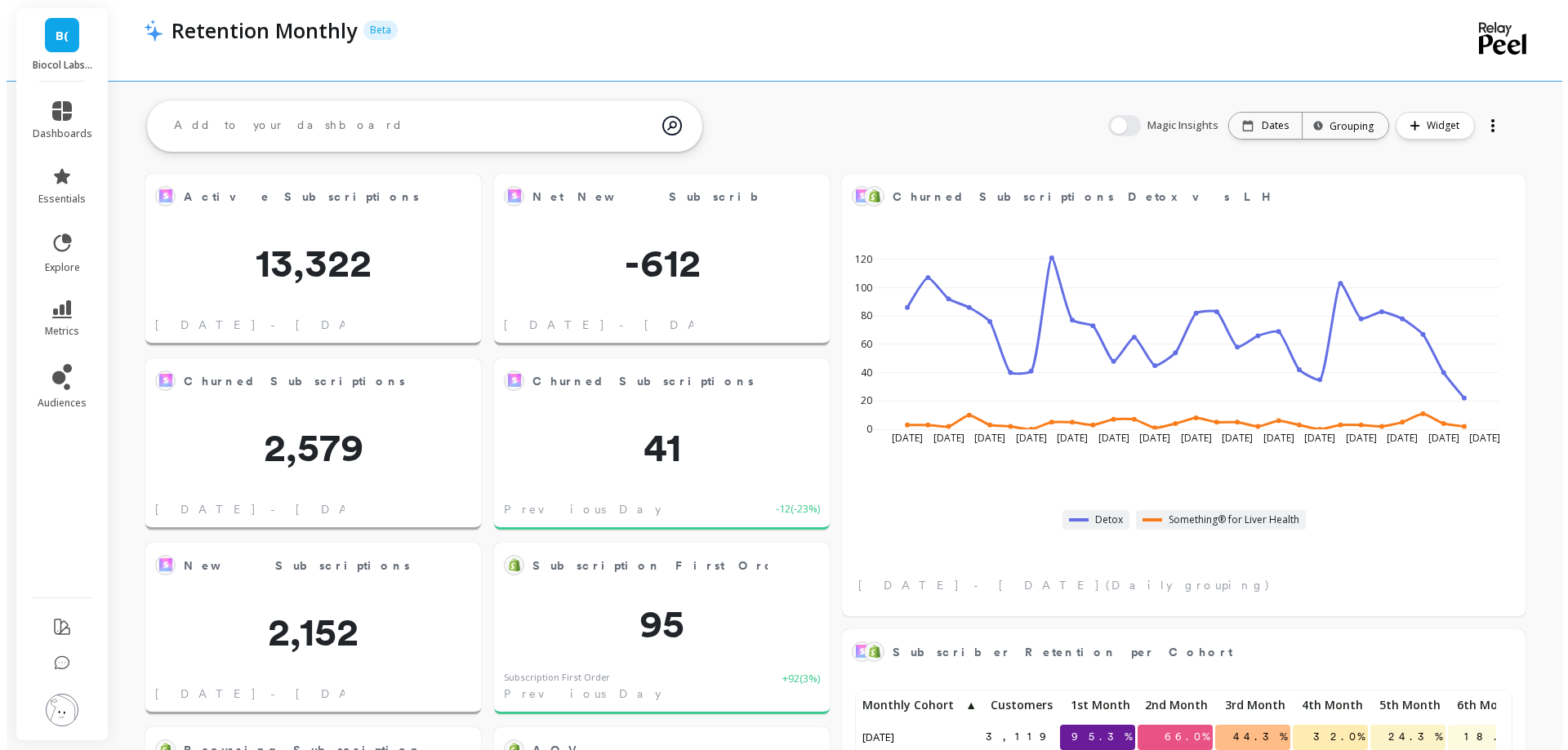
scroll to position [437, 1322]
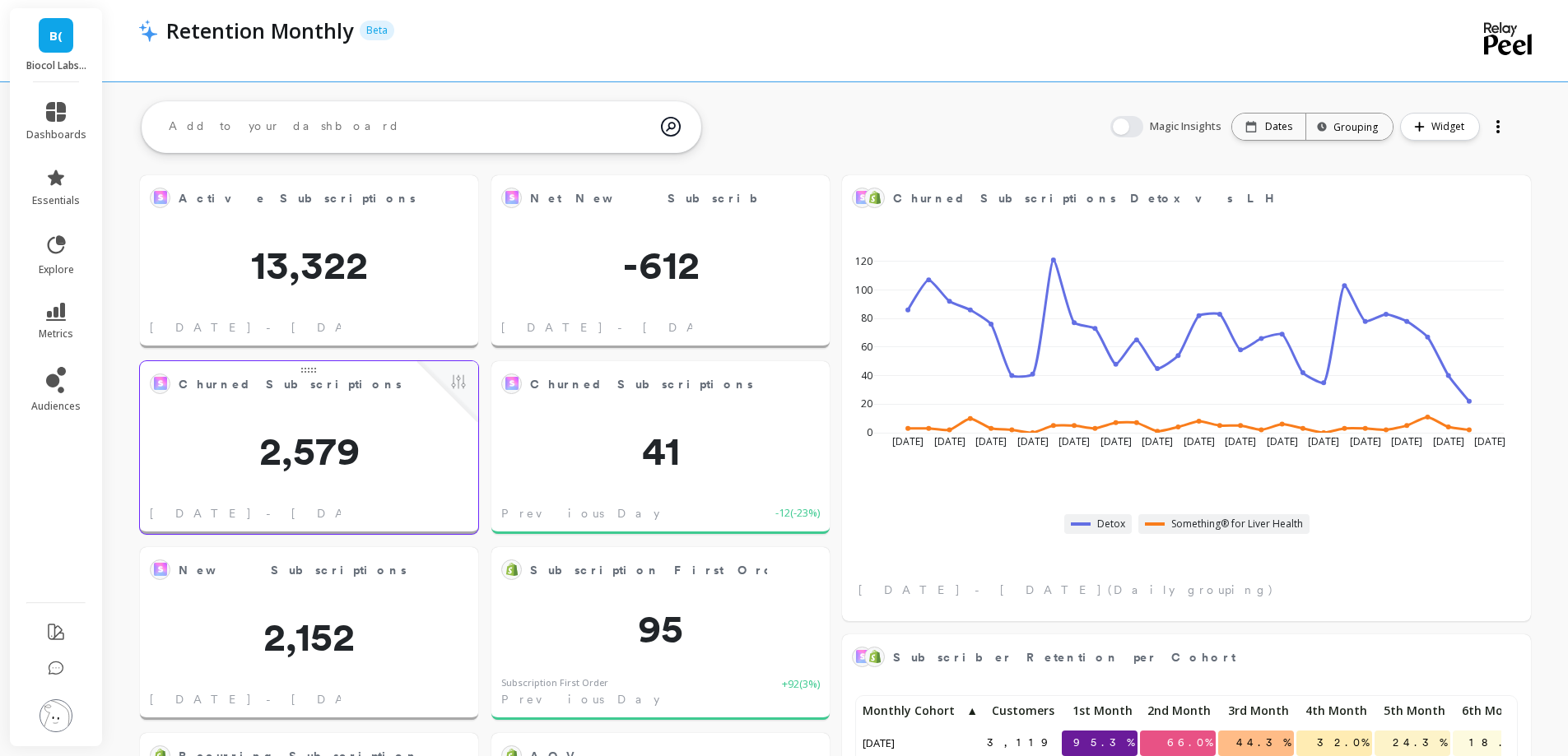
click at [417, 414] on div "Churned Subscriptions MTD Edit Widget & Insights 2,579 [DATE] - [DATE]" at bounding box center [309, 447] width 338 height 173
click at [458, 386] on button at bounding box center [459, 383] width 20 height 23
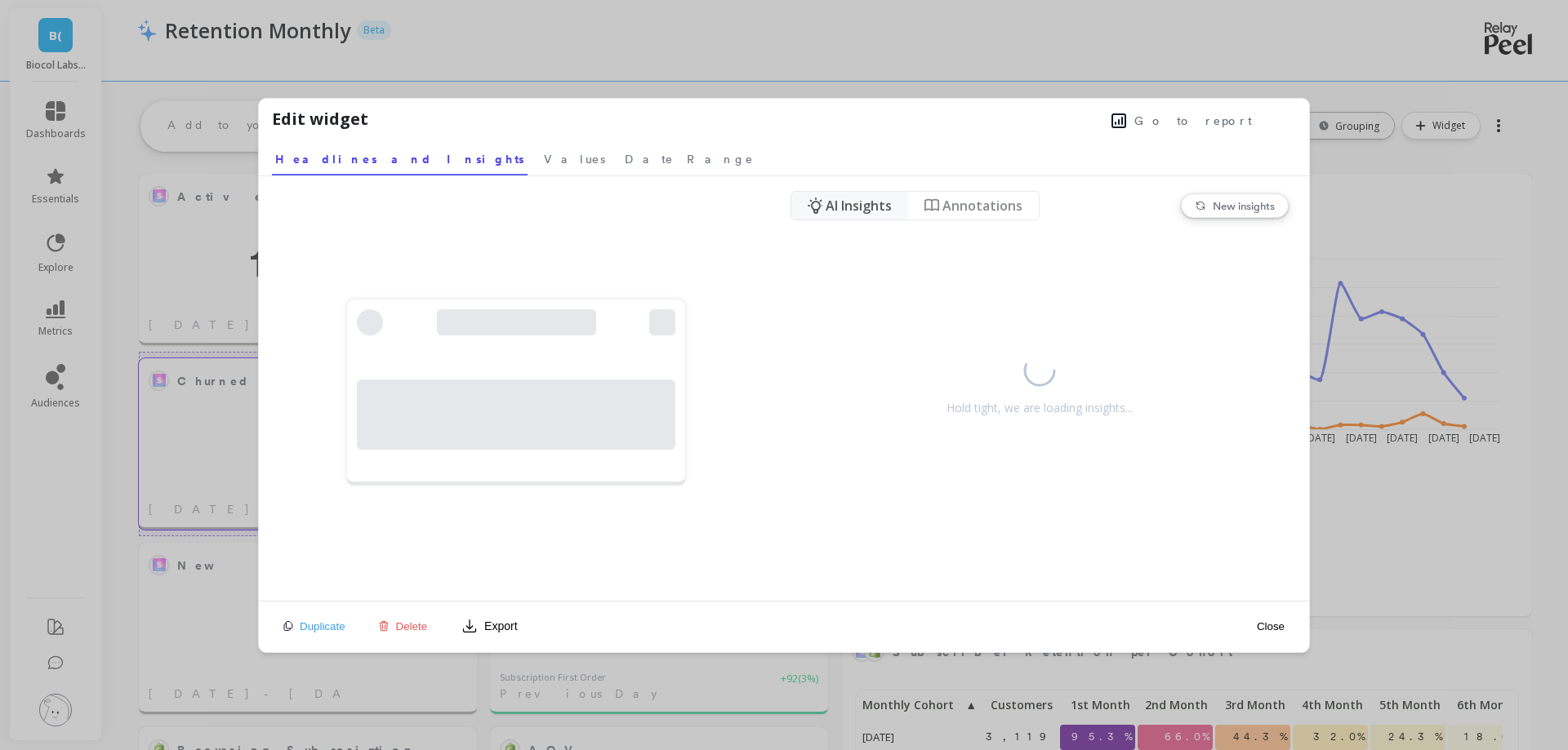
scroll to position [437, 1334]
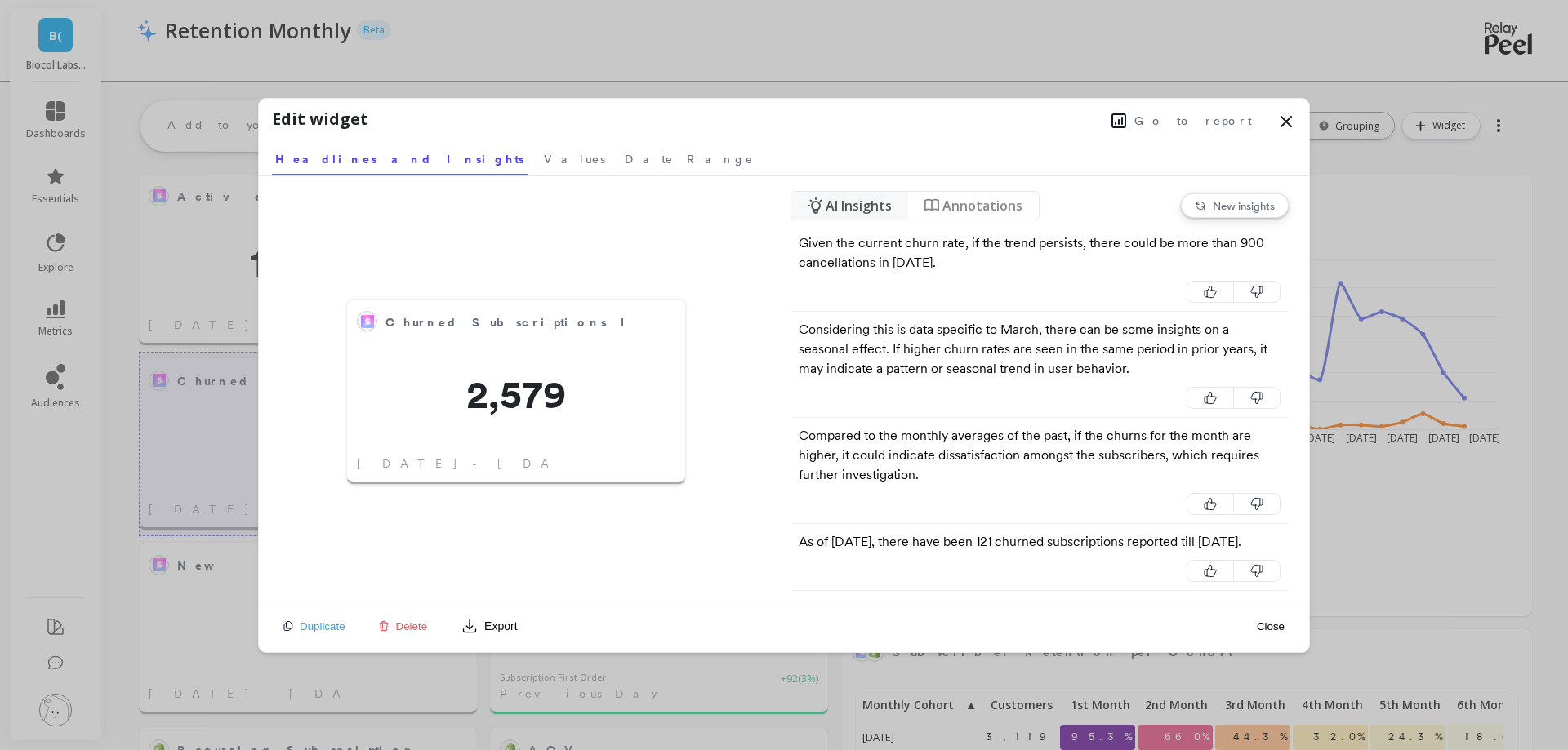
click at [1190, 113] on span "Go to report" at bounding box center [1193, 121] width 118 height 16
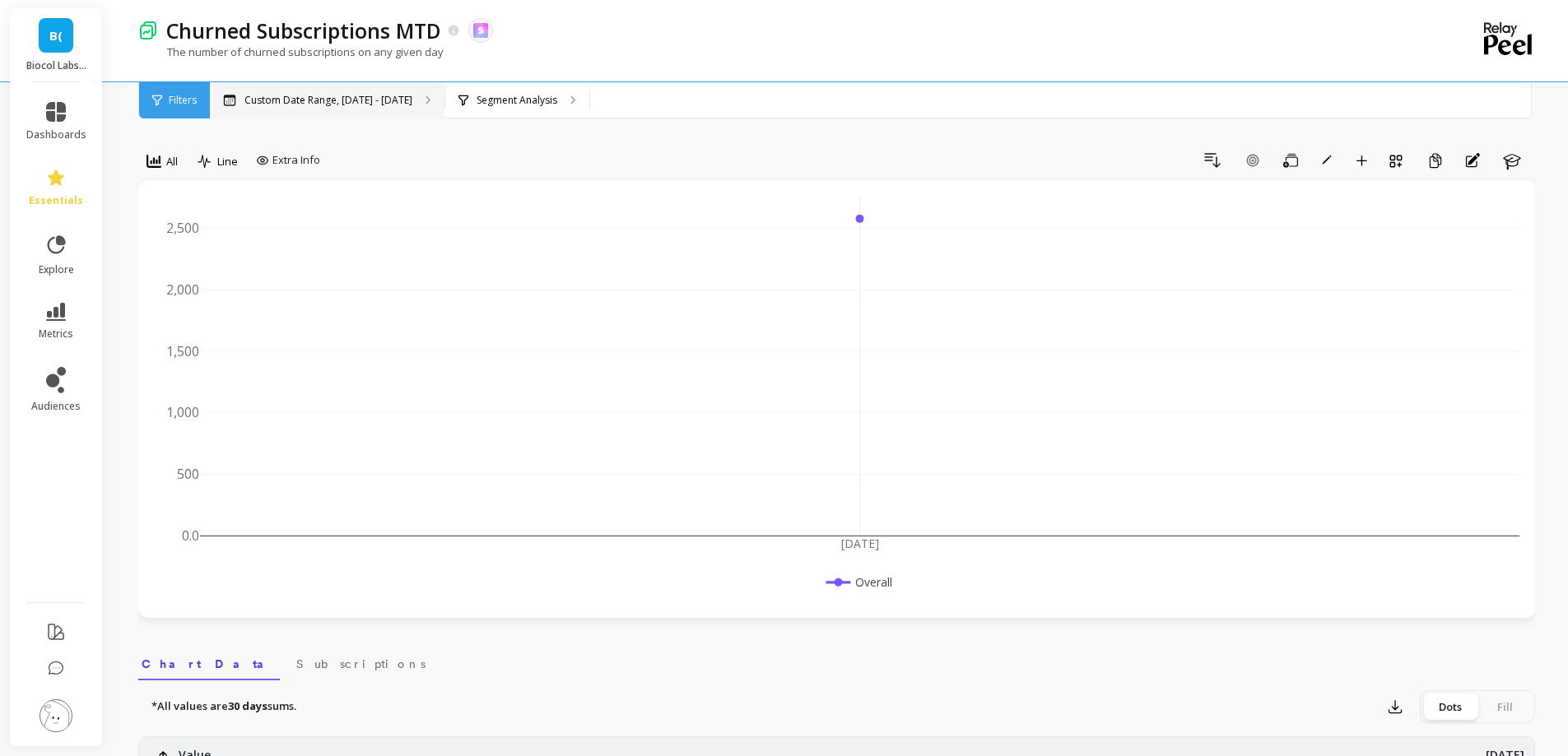
click at [386, 103] on p "Custom Date Range, Sep 1 - Sep 28" at bounding box center [328, 101] width 168 height 13
click at [155, 164] on icon at bounding box center [154, 161] width 15 height 15
click at [163, 221] on div "Daily" at bounding box center [199, 230] width 113 height 29
